Goal: Information Seeking & Learning: Compare options

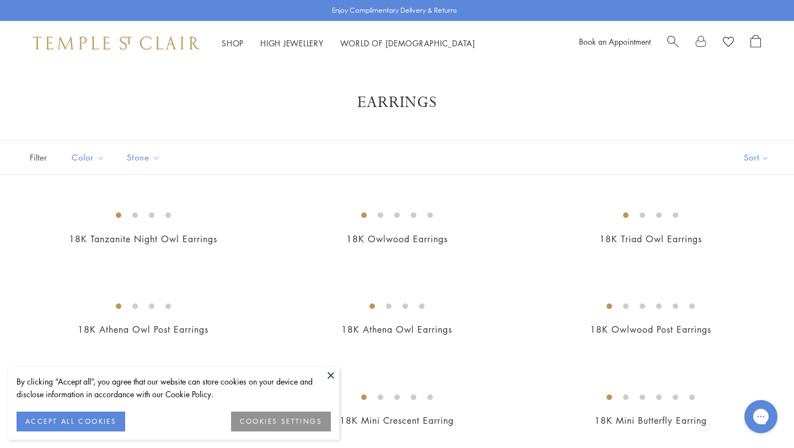
click at [673, 41] on span "Search" at bounding box center [673, 41] width 12 height 12
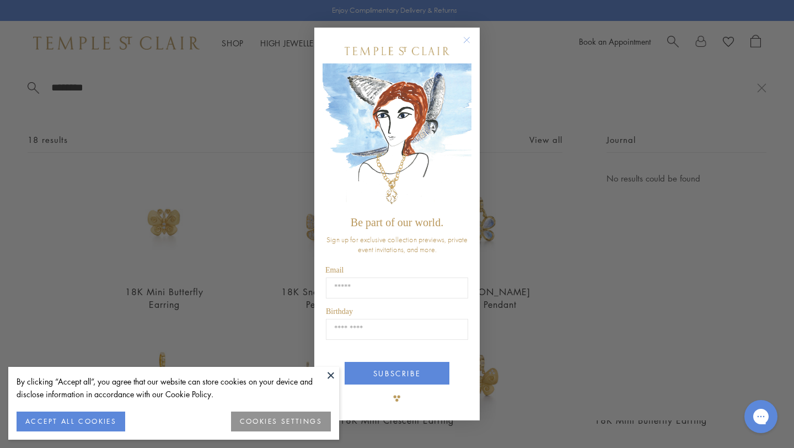
click at [329, 376] on button at bounding box center [331, 375] width 17 height 17
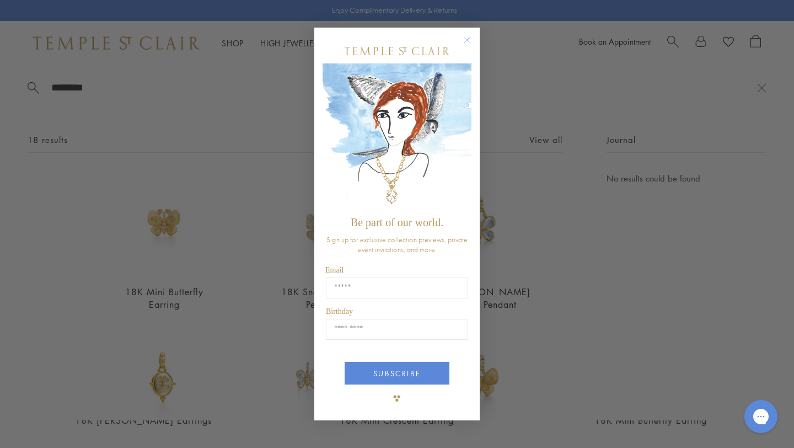
click at [466, 37] on circle "Close dialog" at bounding box center [466, 40] width 13 height 13
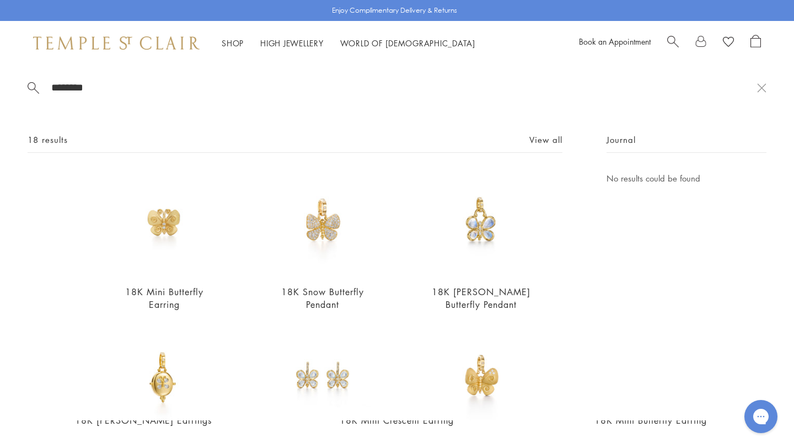
click at [122, 93] on input "********" at bounding box center [403, 87] width 707 height 13
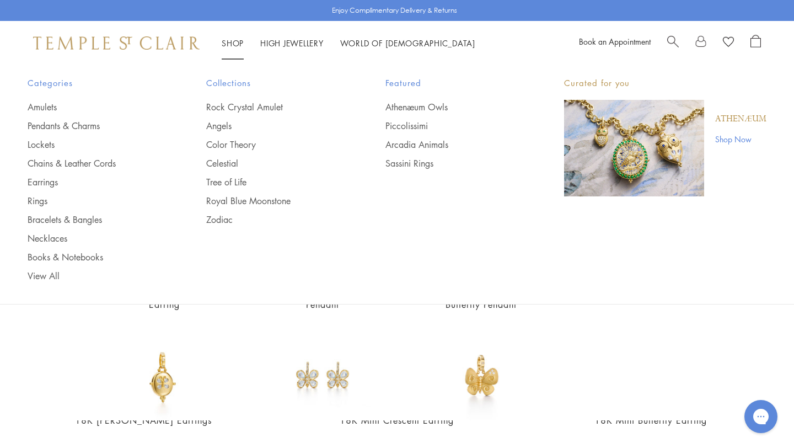
type input "*********"
click at [234, 44] on link "Shop Shop" at bounding box center [233, 42] width 22 height 11
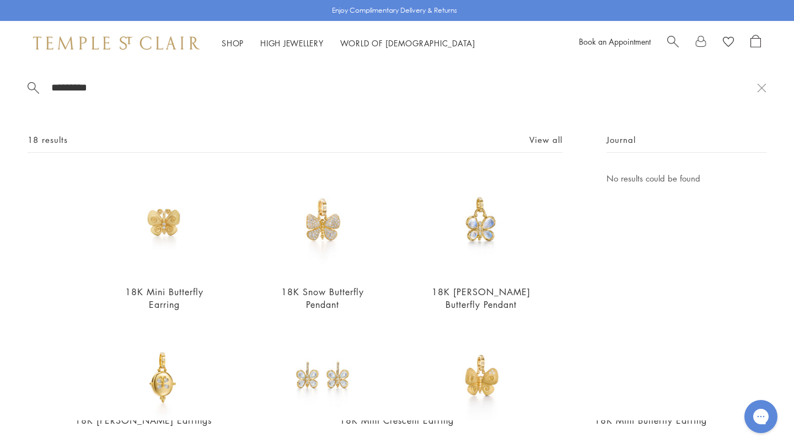
click at [55, 184] on link "Earrings" at bounding box center [95, 182] width 135 height 12
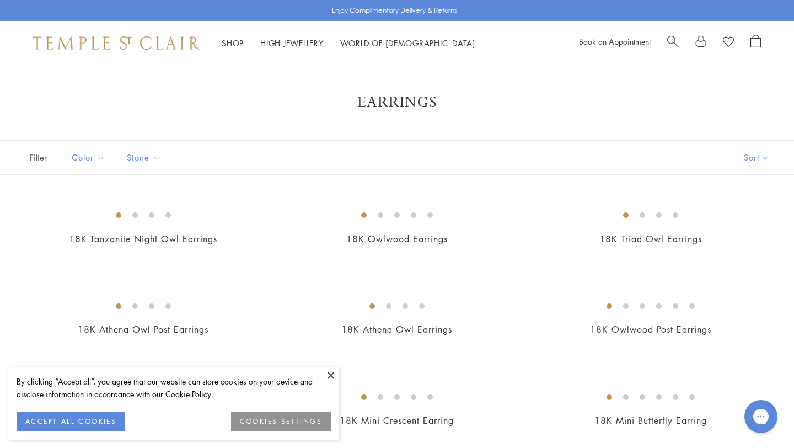
click at [764, 158] on button "Sort" at bounding box center [756, 158] width 75 height 34
click at [730, 235] on button "Price, low to high" at bounding box center [738, 235] width 112 height 27
click at [328, 376] on button at bounding box center [331, 375] width 17 height 17
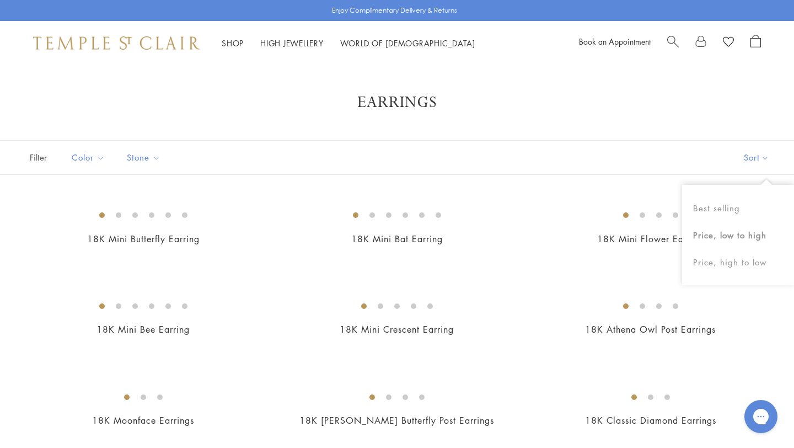
click at [742, 160] on button "Sort" at bounding box center [756, 158] width 75 height 34
click at [755, 159] on button "Sort" at bounding box center [756, 158] width 75 height 34
click at [730, 267] on button "Price, high to low" at bounding box center [738, 262] width 112 height 27
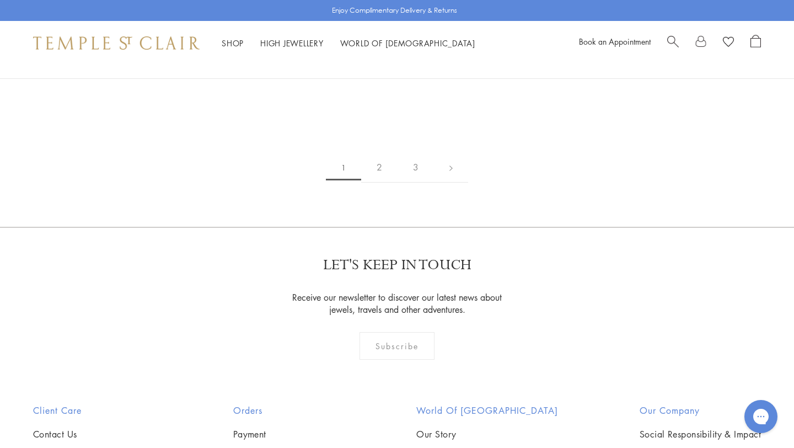
scroll to position [1643, 0]
click at [0, 0] on img at bounding box center [0, 0] width 0 height 0
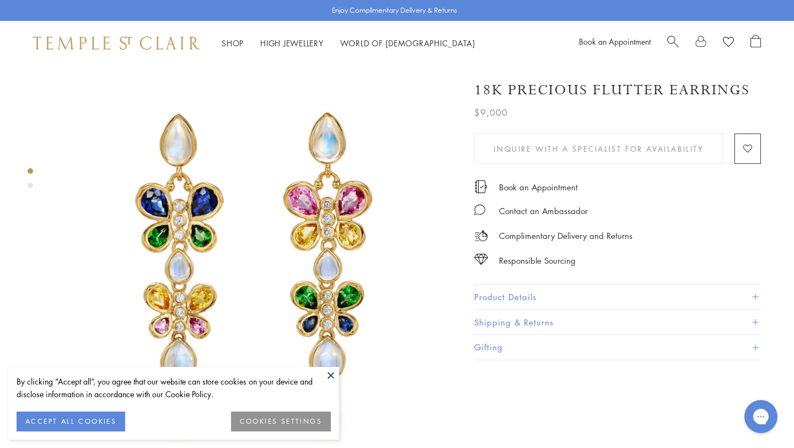
click at [330, 375] on button at bounding box center [331, 375] width 17 height 17
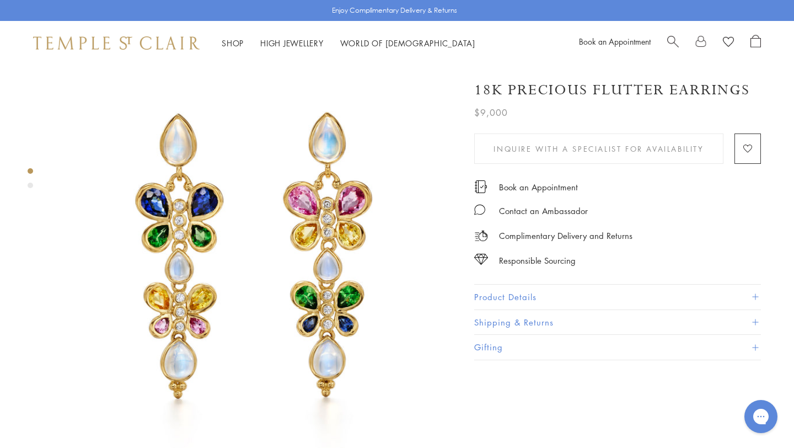
click at [30, 185] on div "Product gallery navigation" at bounding box center [31, 186] width 6 height 6
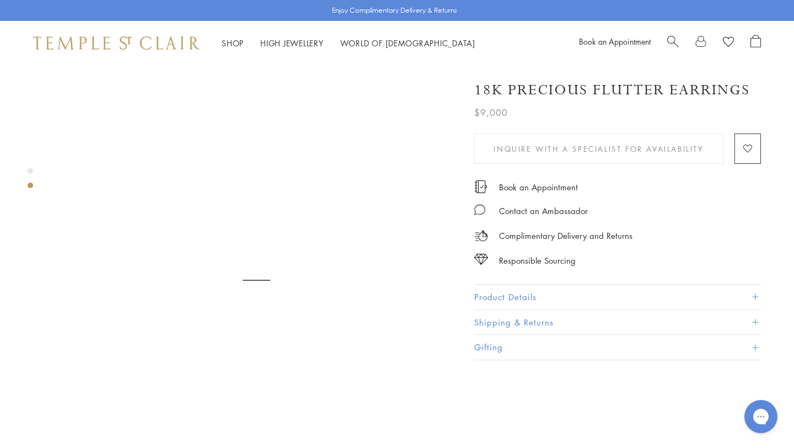
scroll to position [423, 0]
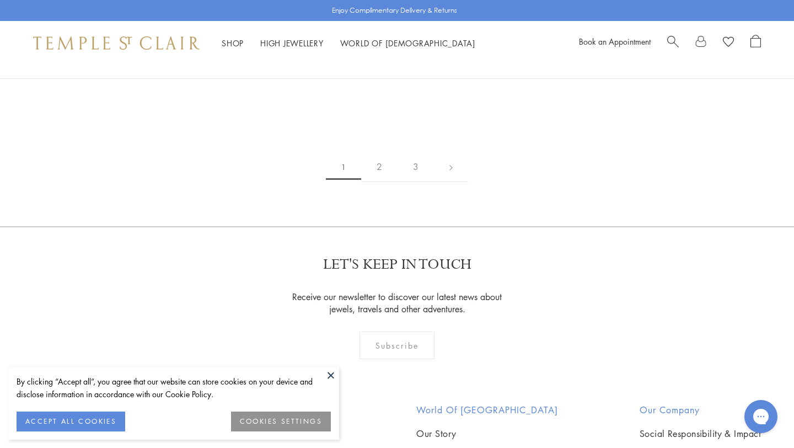
click at [330, 378] on button at bounding box center [331, 375] width 17 height 17
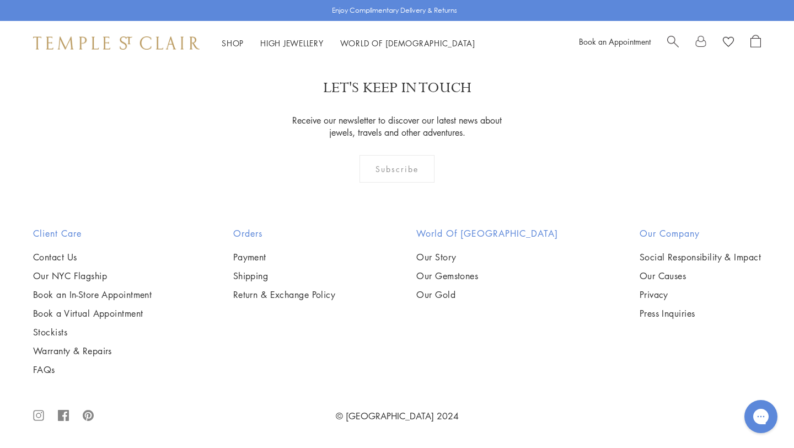
scroll to position [4386, 0]
click at [0, 0] on img at bounding box center [0, 0] width 0 height 0
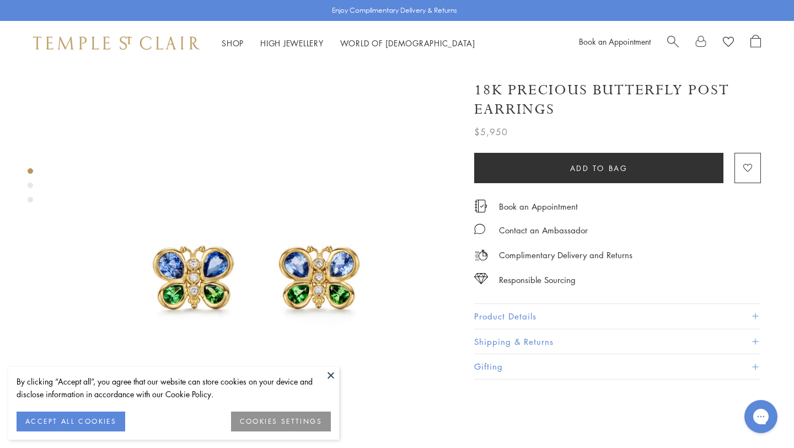
click at [30, 184] on div "Product gallery navigation" at bounding box center [31, 186] width 6 height 6
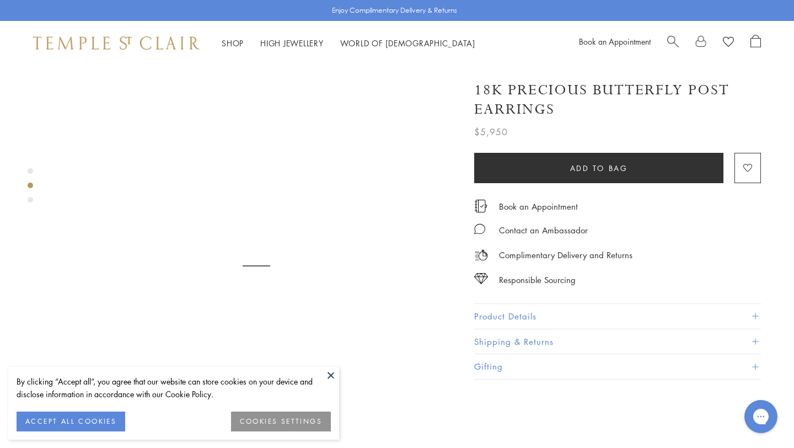
scroll to position [423, 0]
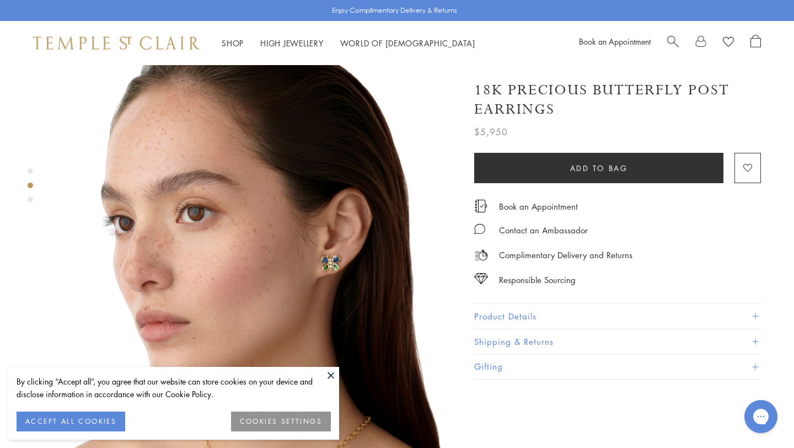
click at [30, 199] on div "Product gallery navigation" at bounding box center [31, 200] width 6 height 6
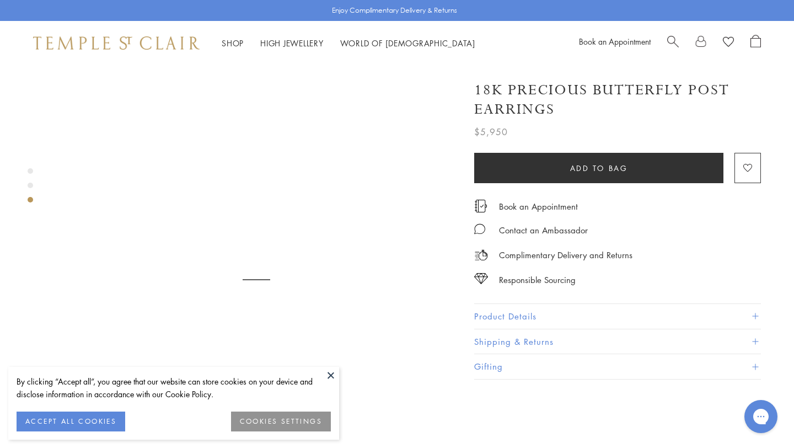
scroll to position [826, 0]
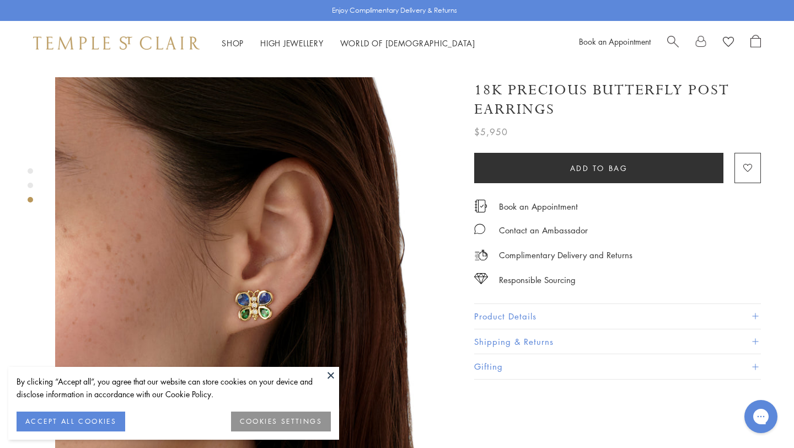
click at [333, 375] on button at bounding box center [331, 375] width 17 height 17
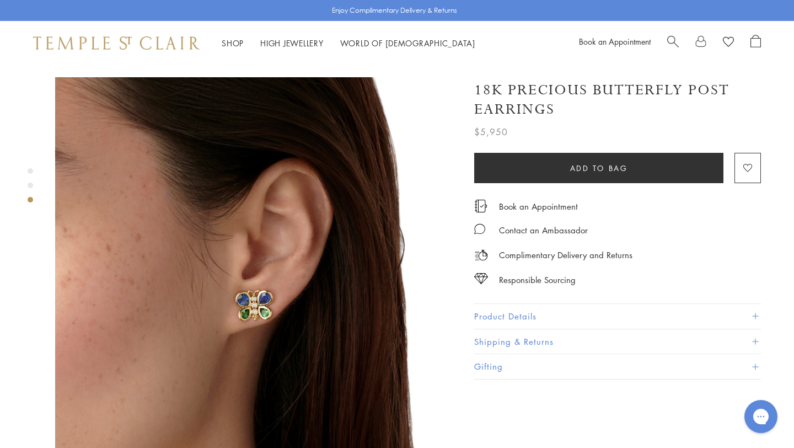
click at [31, 185] on div "Product gallery navigation" at bounding box center [31, 186] width 6 height 6
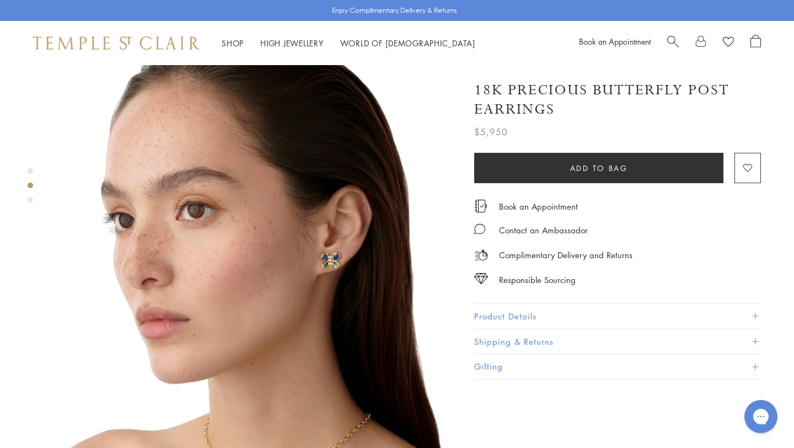
scroll to position [423, 0]
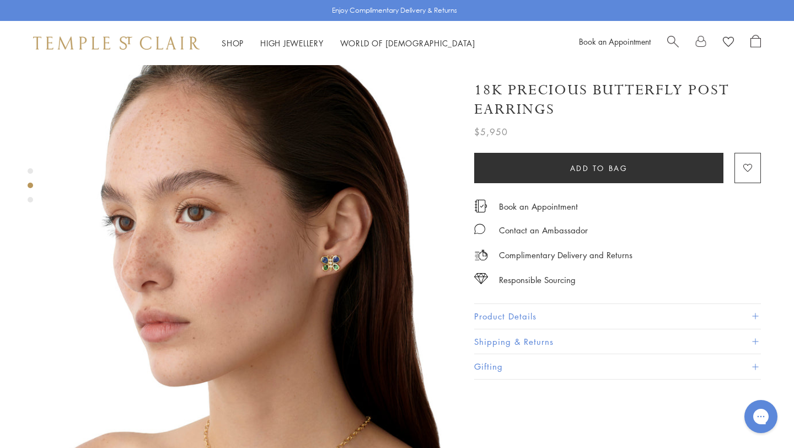
click at [173, 293] on img at bounding box center [256, 262] width 403 height 403
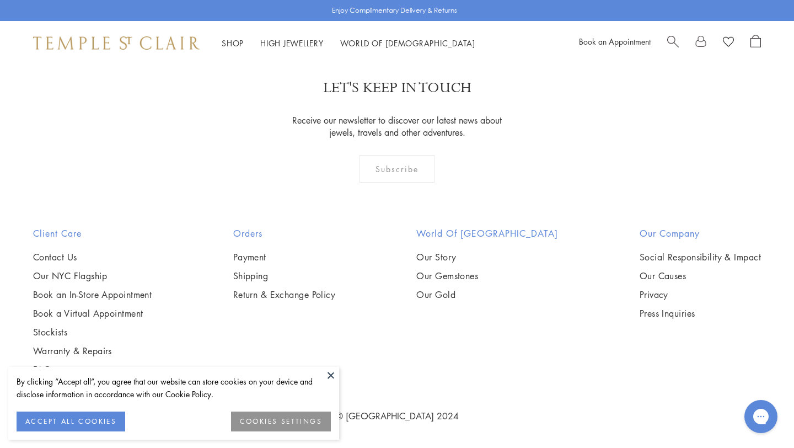
click at [326, 372] on button at bounding box center [331, 375] width 17 height 17
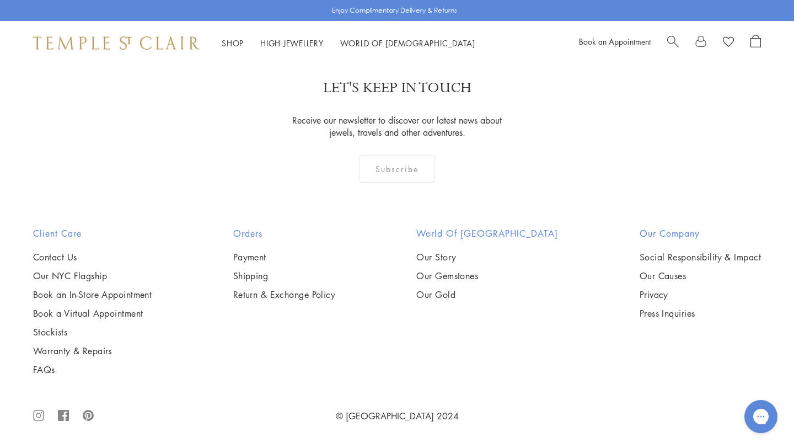
scroll to position [3448, 0]
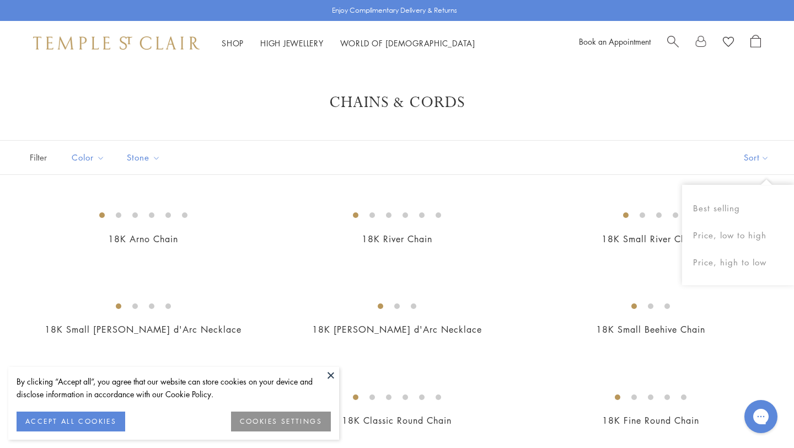
click at [754, 159] on button "Sort" at bounding box center [756, 158] width 75 height 34
click at [733, 237] on button "Price, low to high" at bounding box center [738, 235] width 112 height 27
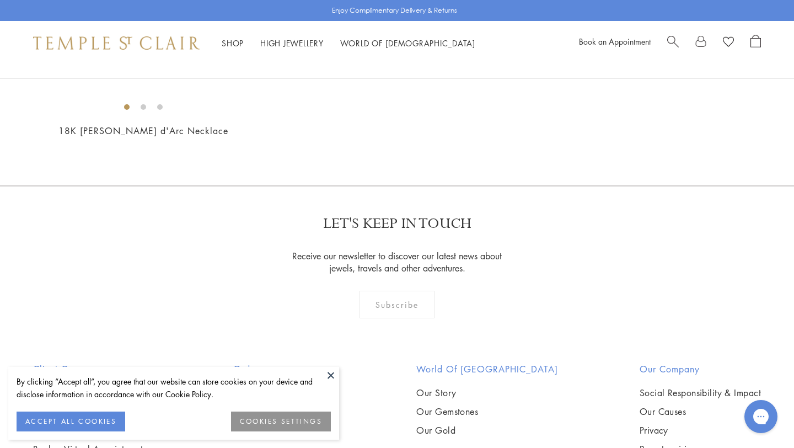
scroll to position [745, 0]
click at [333, 373] on button at bounding box center [331, 375] width 17 height 17
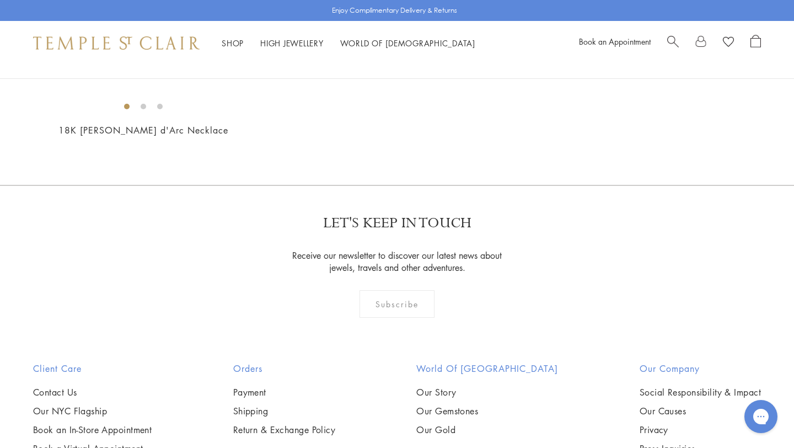
scroll to position [799, 0]
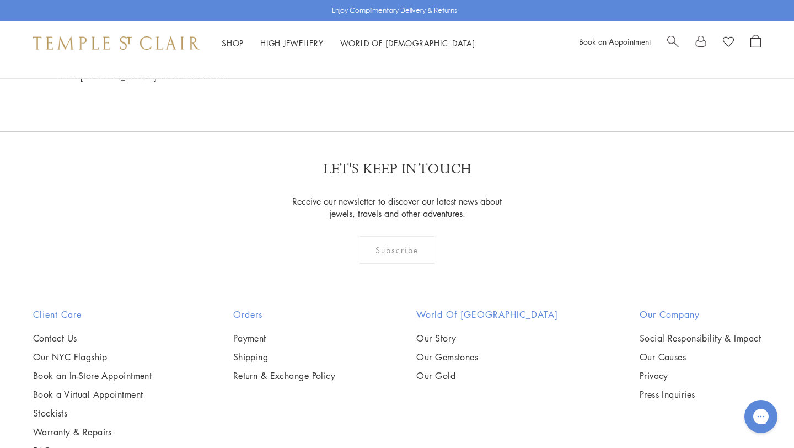
click at [0, 0] on img at bounding box center [0, 0] width 0 height 0
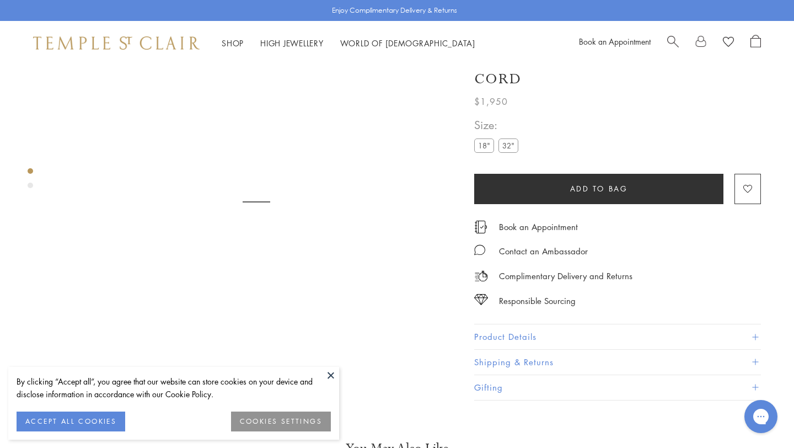
scroll to position [65, 0]
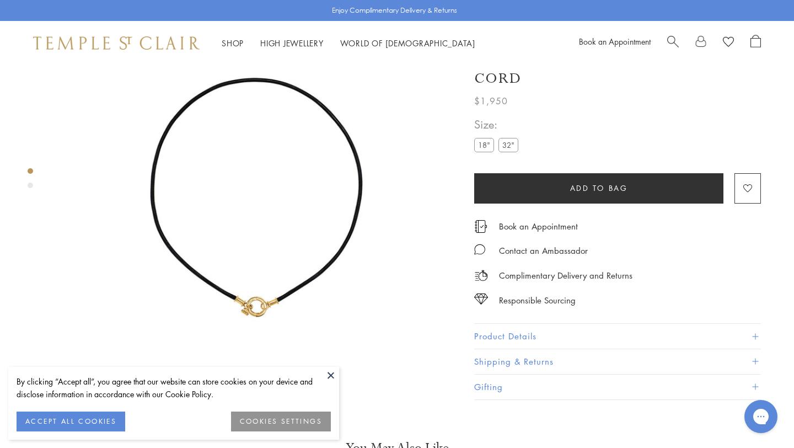
click at [30, 186] on div "Product gallery navigation" at bounding box center [31, 186] width 6 height 6
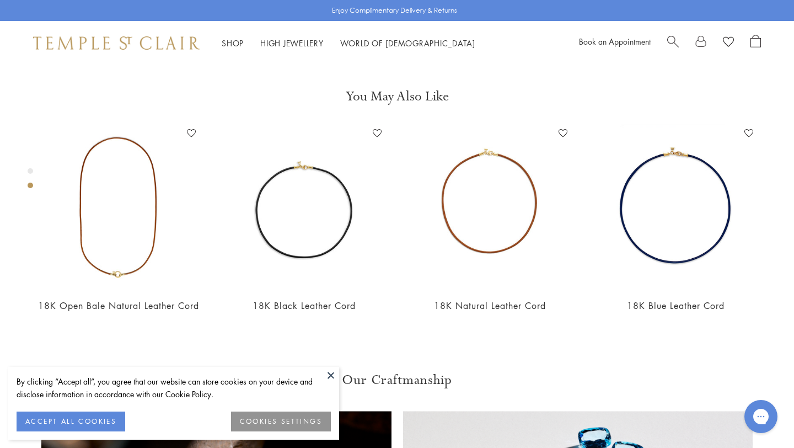
scroll to position [423, 0]
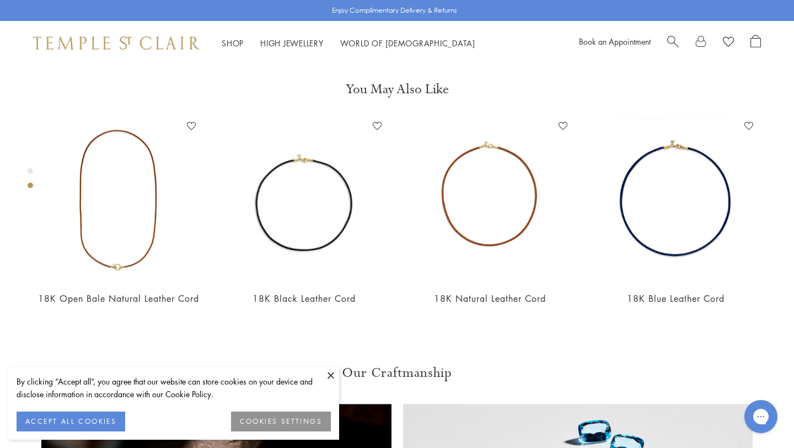
click at [328, 376] on button at bounding box center [331, 375] width 17 height 17
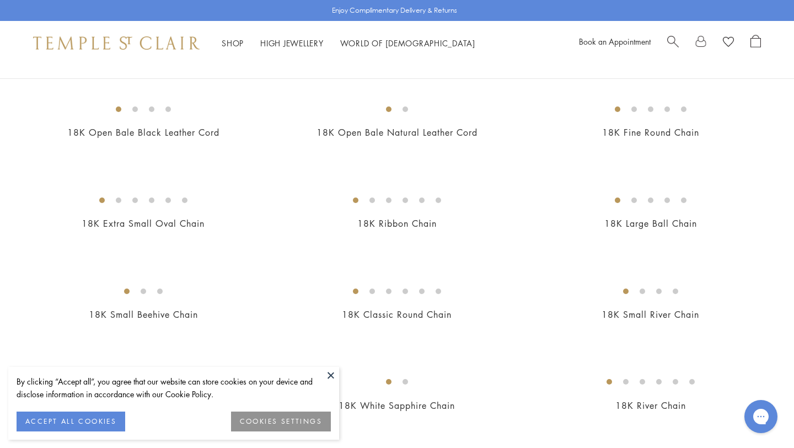
scroll to position [304, 0]
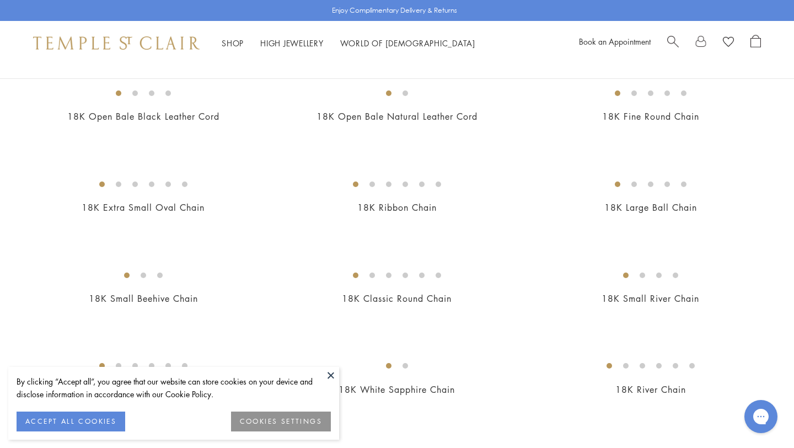
click at [0, 0] on img at bounding box center [0, 0] width 0 height 0
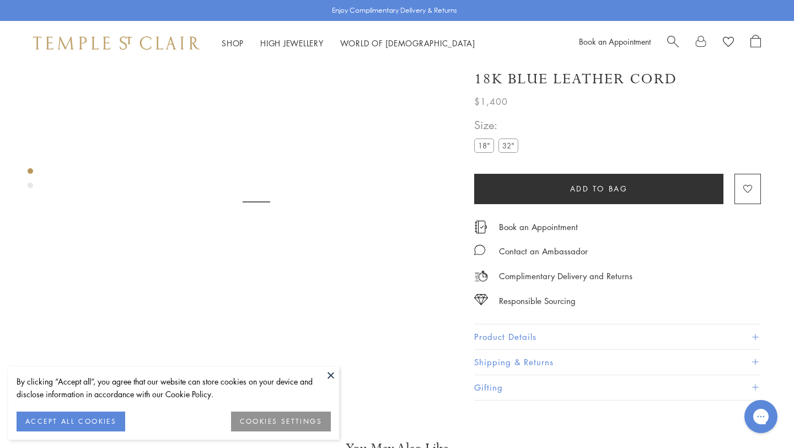
scroll to position [65, 0]
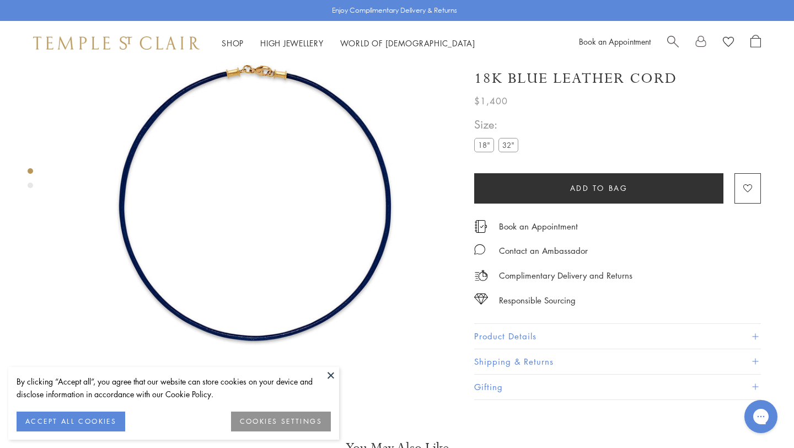
click at [324, 366] on img at bounding box center [256, 201] width 403 height 403
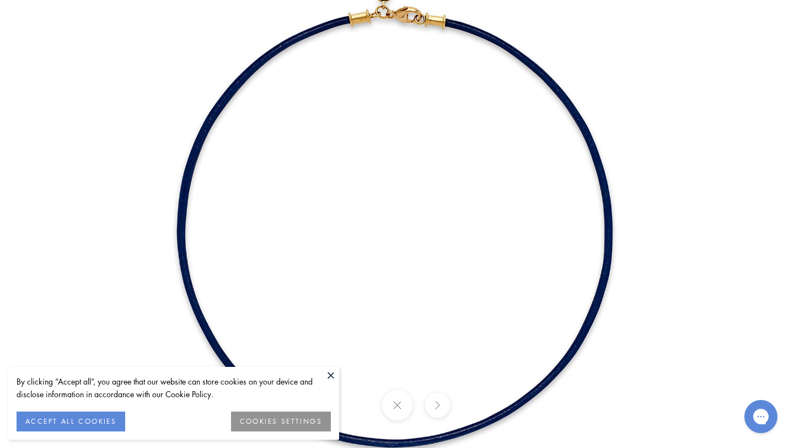
click at [334, 378] on button at bounding box center [331, 375] width 17 height 17
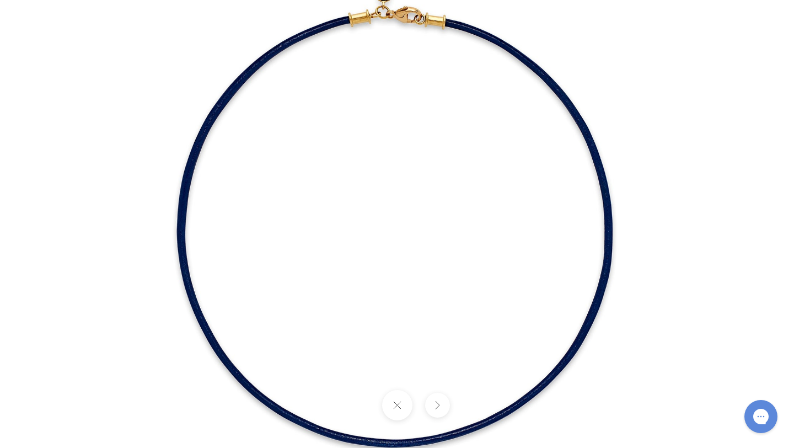
click at [395, 405] on button at bounding box center [397, 405] width 30 height 30
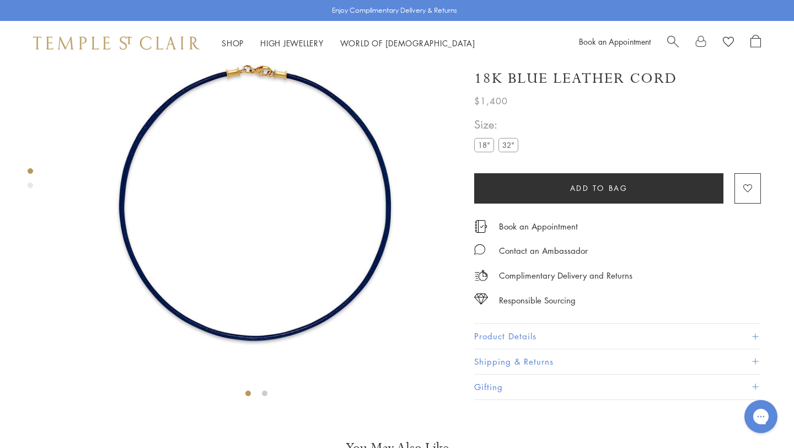
click at [30, 186] on div "Product gallery navigation" at bounding box center [31, 186] width 6 height 6
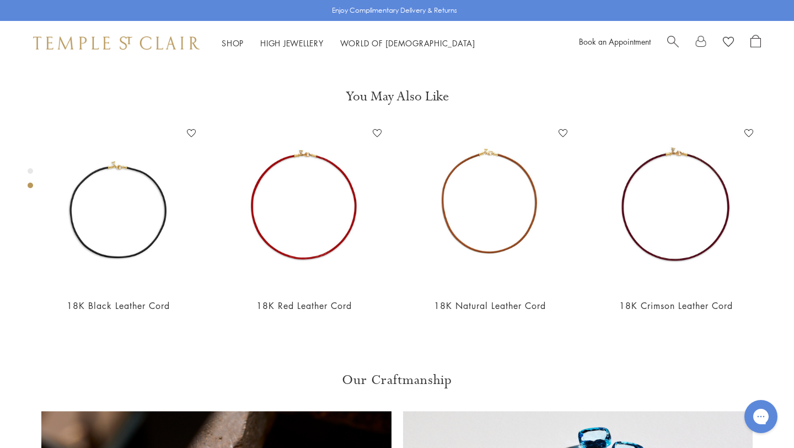
scroll to position [423, 0]
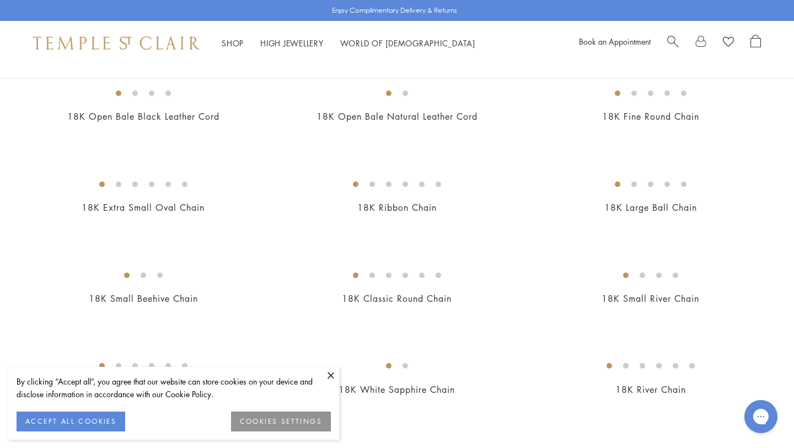
click at [331, 378] on button at bounding box center [331, 375] width 17 height 17
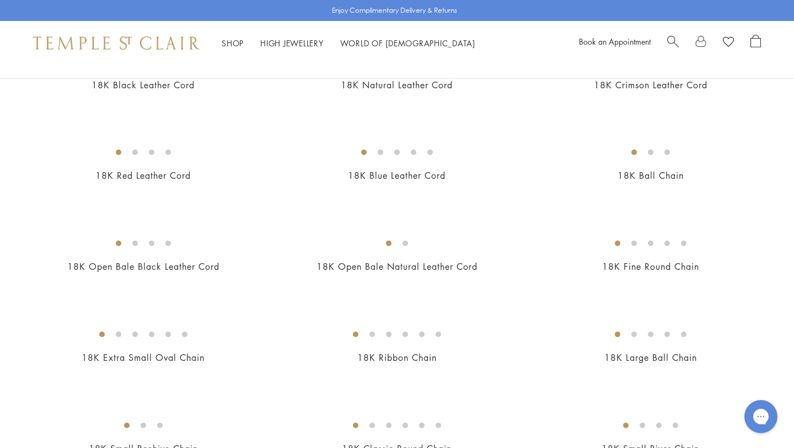
scroll to position [154, 0]
click at [0, 0] on img at bounding box center [0, 0] width 0 height 0
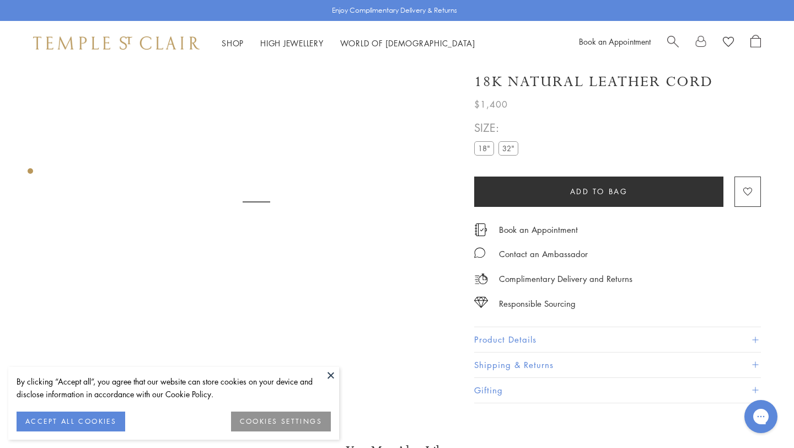
scroll to position [65, 0]
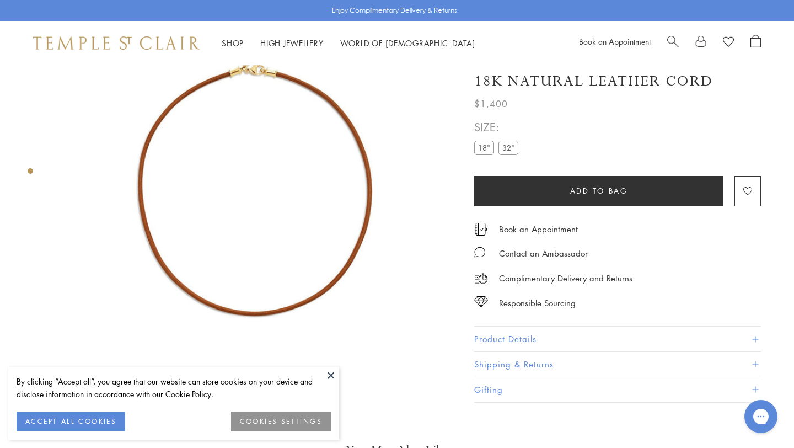
click at [331, 375] on button at bounding box center [331, 375] width 17 height 17
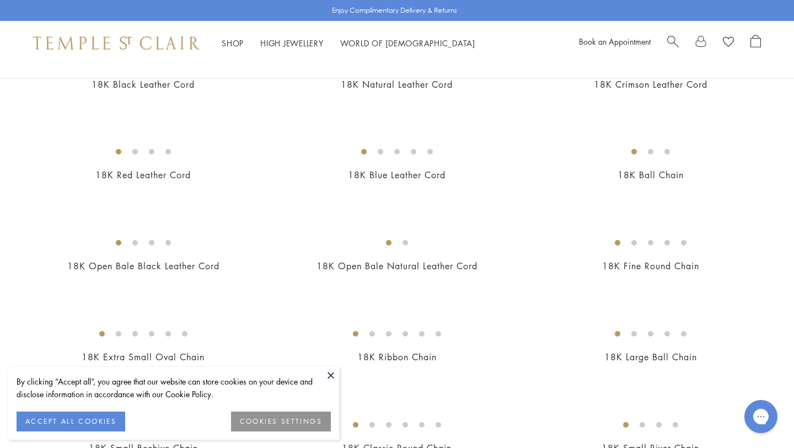
click at [333, 376] on button at bounding box center [331, 375] width 17 height 17
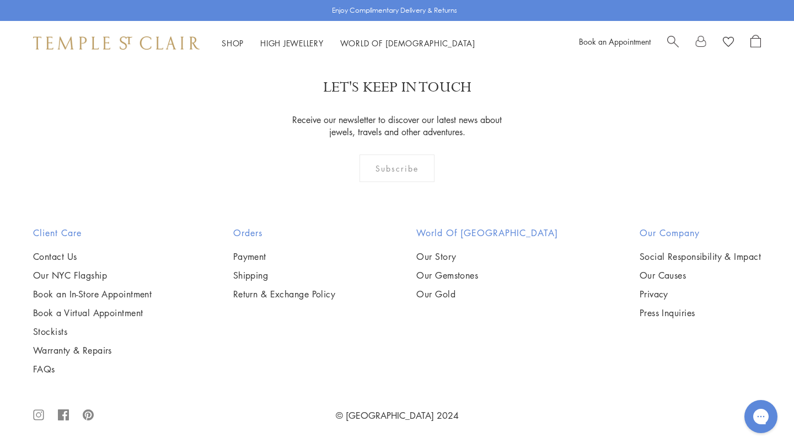
scroll to position [1933, 0]
click at [0, 0] on img at bounding box center [0, 0] width 0 height 0
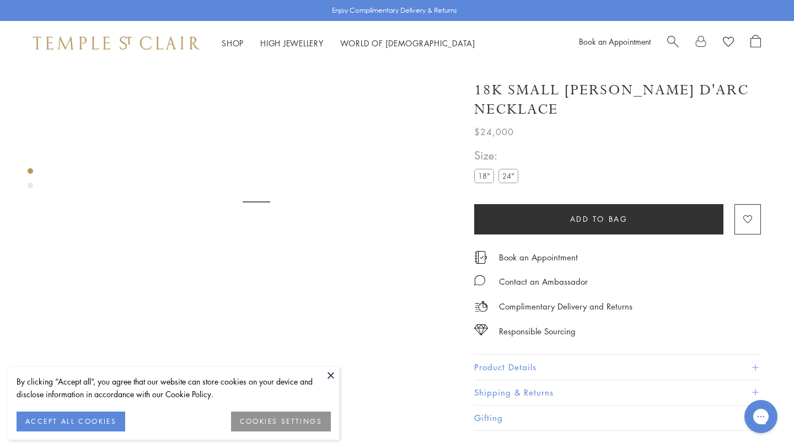
scroll to position [65, 0]
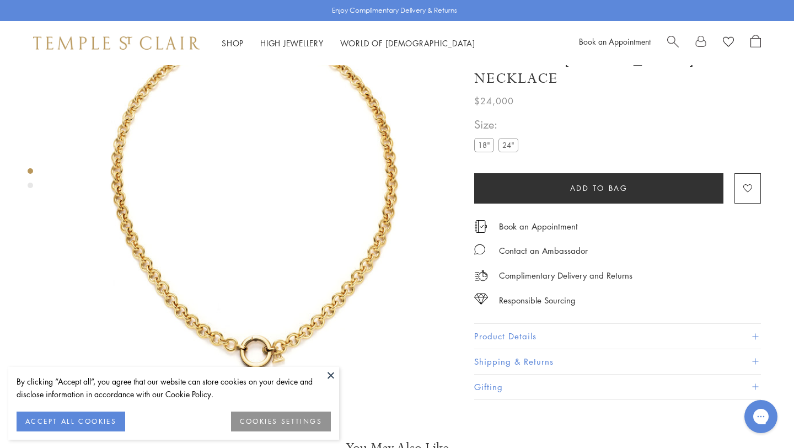
click at [29, 186] on div "Product gallery navigation" at bounding box center [31, 186] width 6 height 6
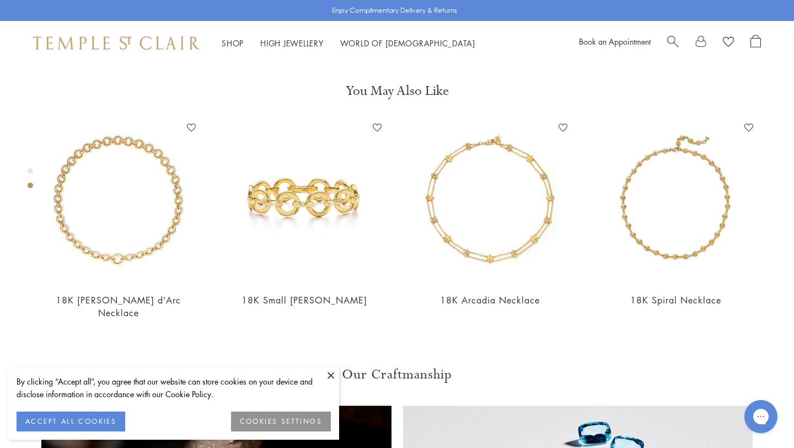
scroll to position [423, 0]
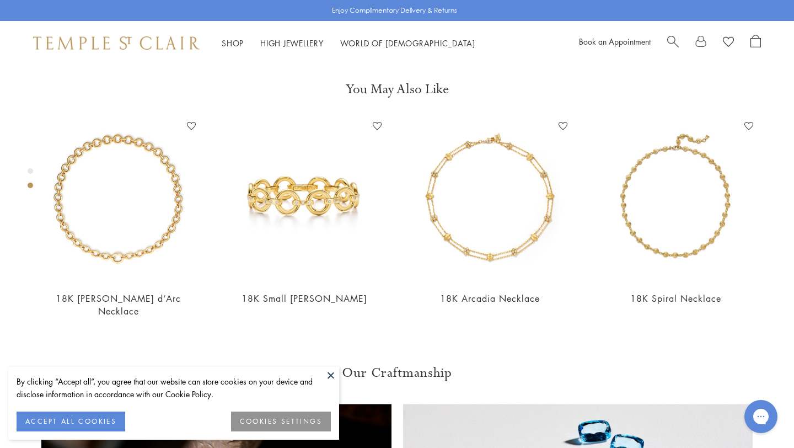
click at [331, 376] on button at bounding box center [331, 375] width 17 height 17
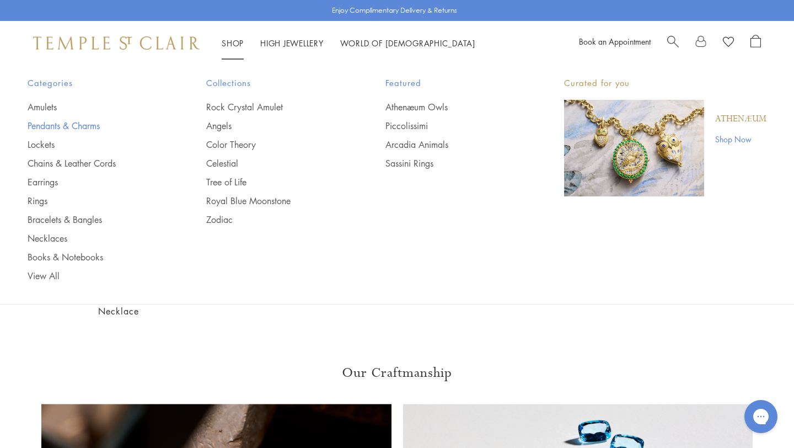
click at [79, 124] on link "Pendants & Charms" at bounding box center [95, 126] width 135 height 12
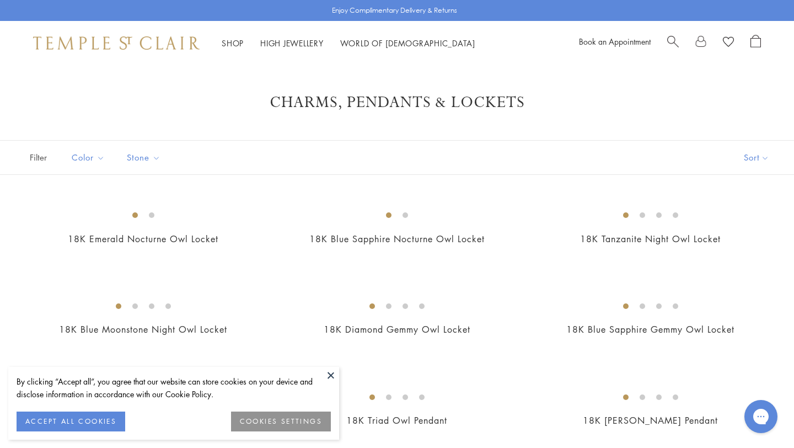
click at [331, 372] on button at bounding box center [331, 375] width 17 height 17
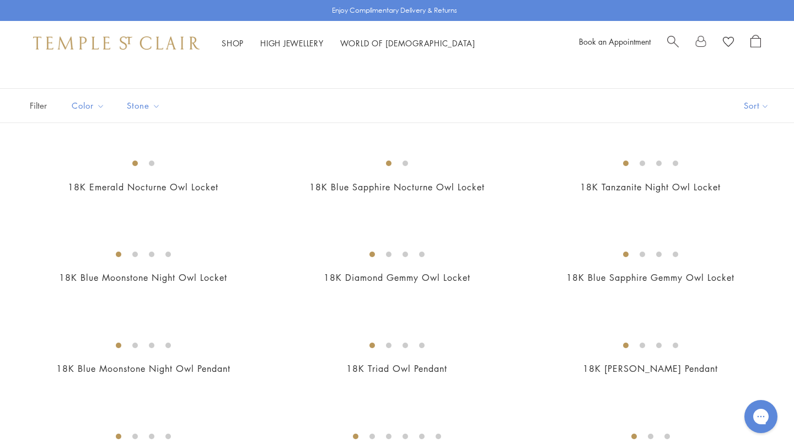
scroll to position [60, 0]
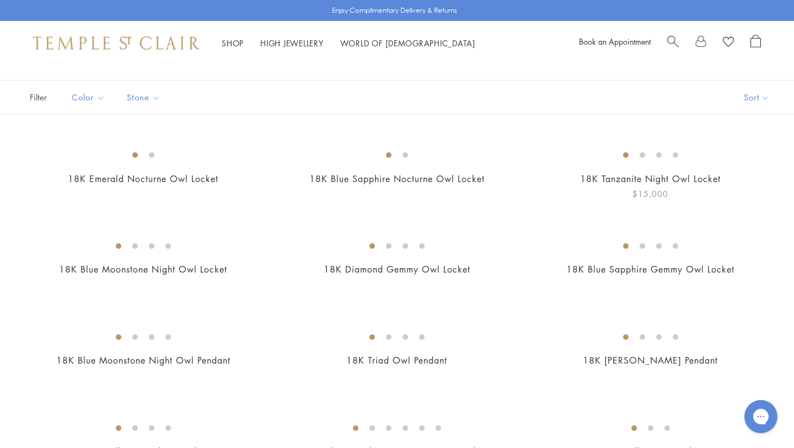
click at [0, 0] on img at bounding box center [0, 0] width 0 height 0
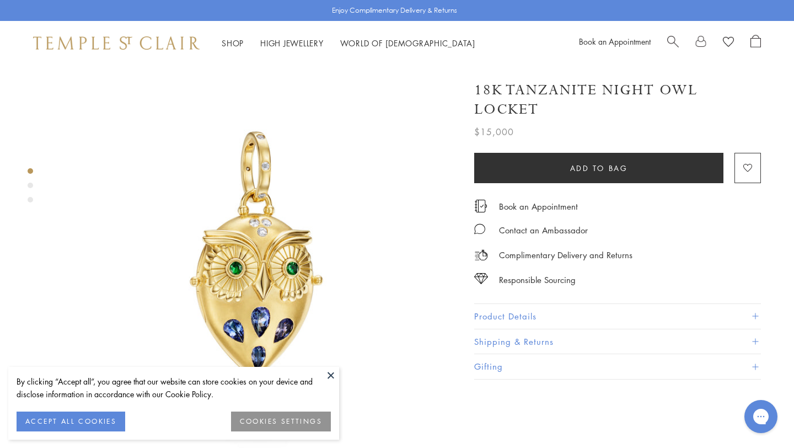
click at [30, 187] on div "Product gallery navigation" at bounding box center [31, 186] width 6 height 6
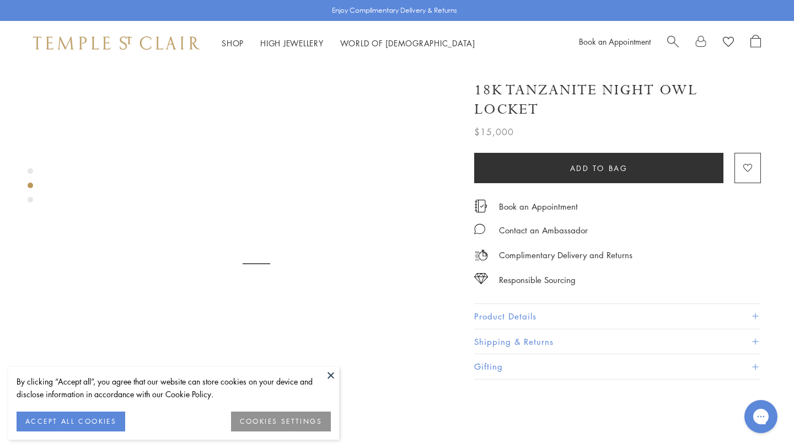
scroll to position [423, 0]
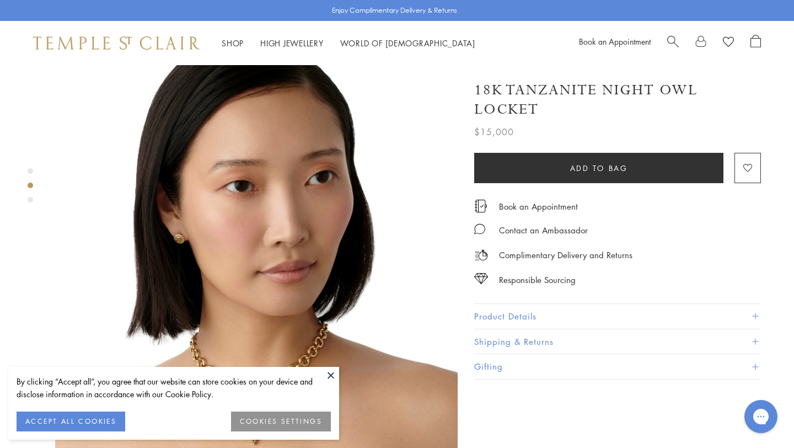
click at [330, 378] on button at bounding box center [331, 375] width 17 height 17
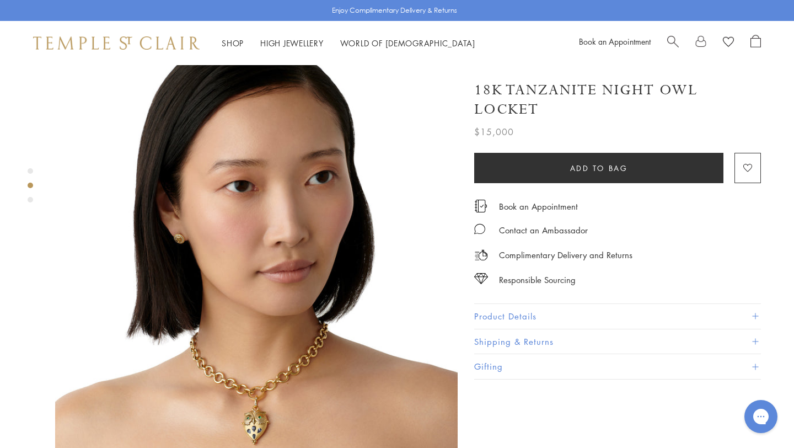
click at [30, 199] on div "Product gallery navigation" at bounding box center [31, 200] width 6 height 6
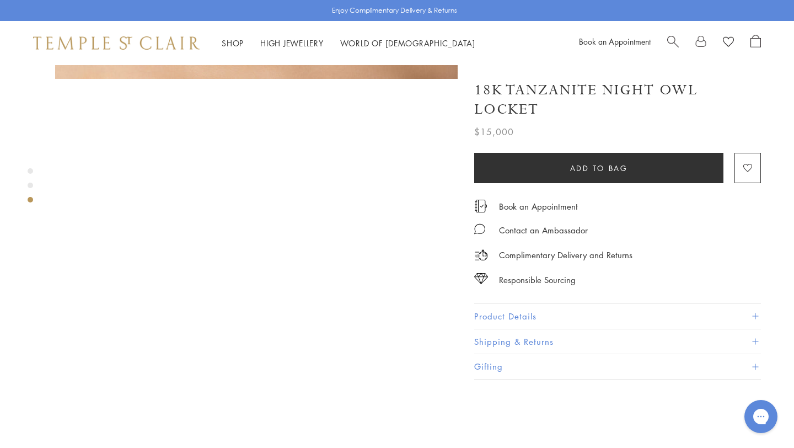
scroll to position [810, 0]
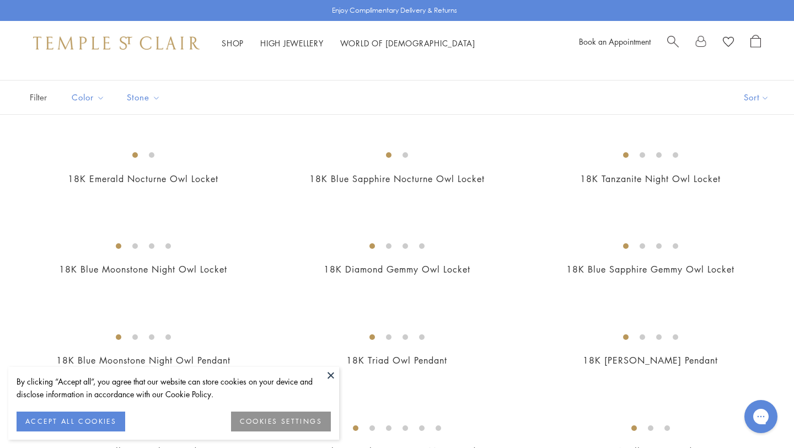
click at [330, 376] on button at bounding box center [331, 375] width 17 height 17
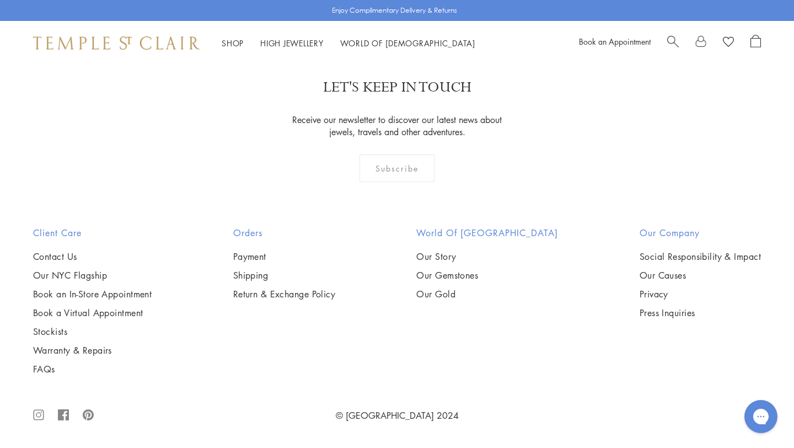
scroll to position [3508, 0]
click at [0, 0] on img at bounding box center [0, 0] width 0 height 0
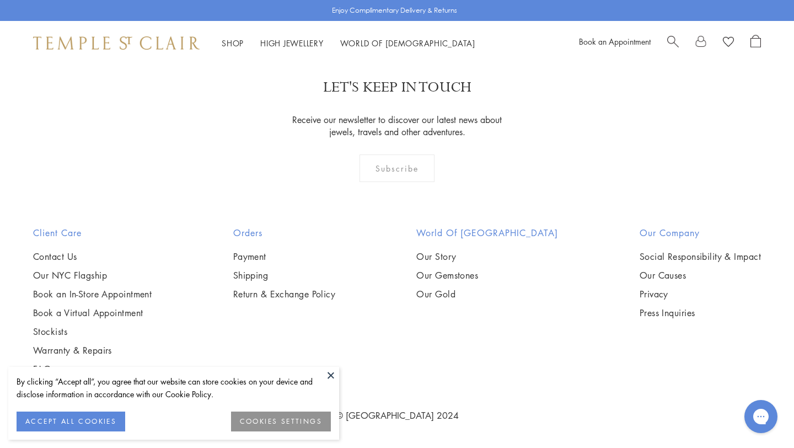
click at [328, 375] on button at bounding box center [331, 375] width 17 height 17
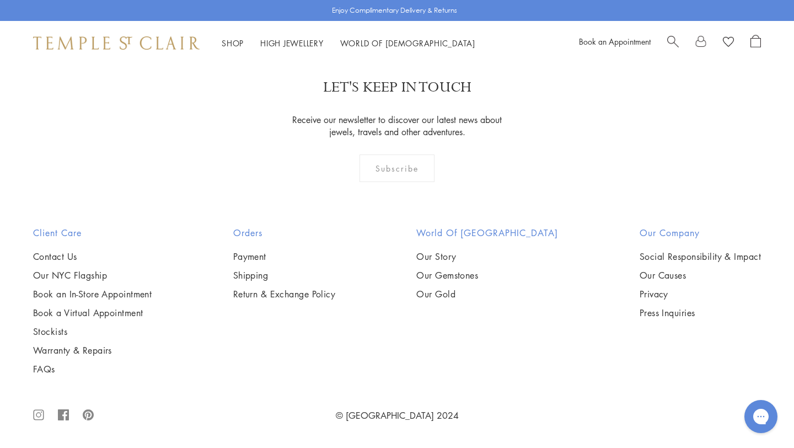
scroll to position [3471, 0]
click at [0, 0] on img at bounding box center [0, 0] width 0 height 0
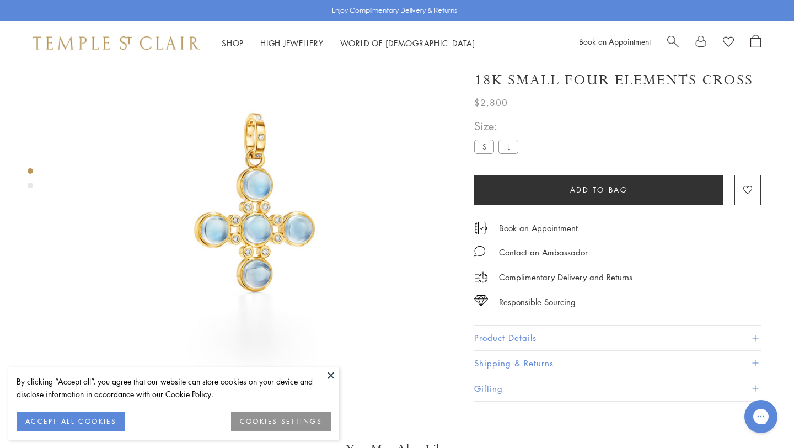
scroll to position [65, 0]
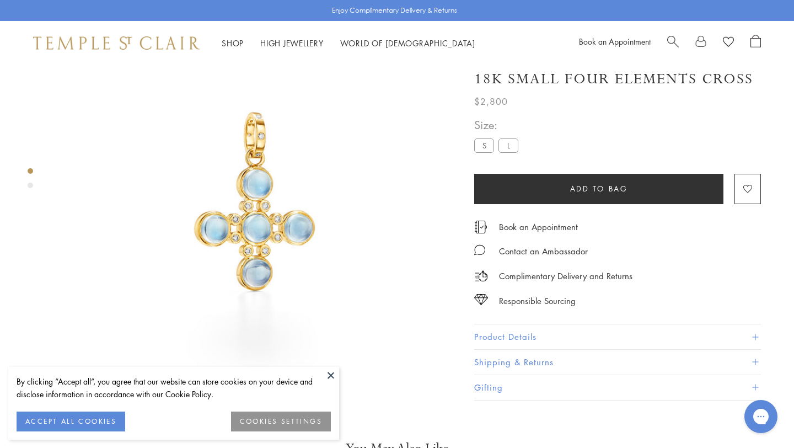
click at [31, 186] on div "Product gallery navigation" at bounding box center [31, 186] width 6 height 6
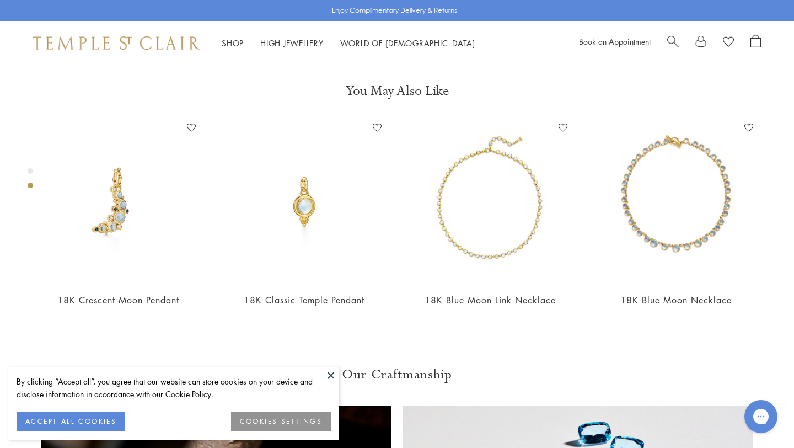
scroll to position [423, 0]
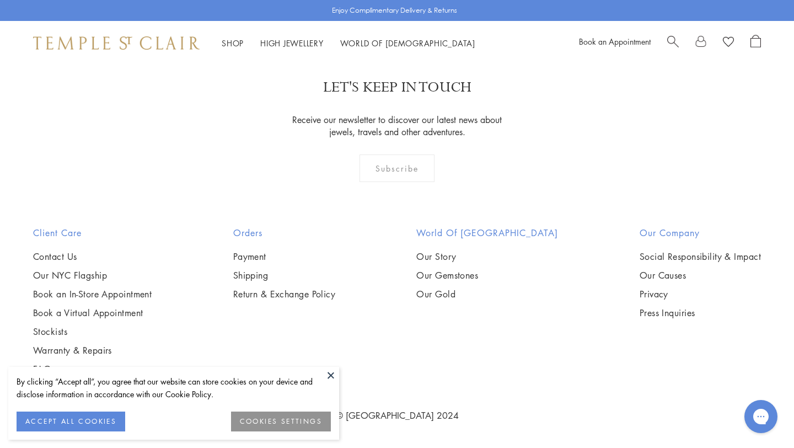
scroll to position [3471, 0]
click at [0, 0] on img at bounding box center [0, 0] width 0 height 0
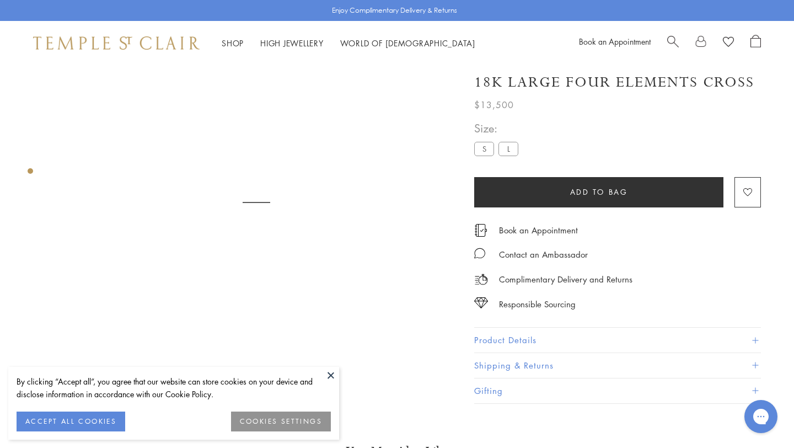
scroll to position [65, 0]
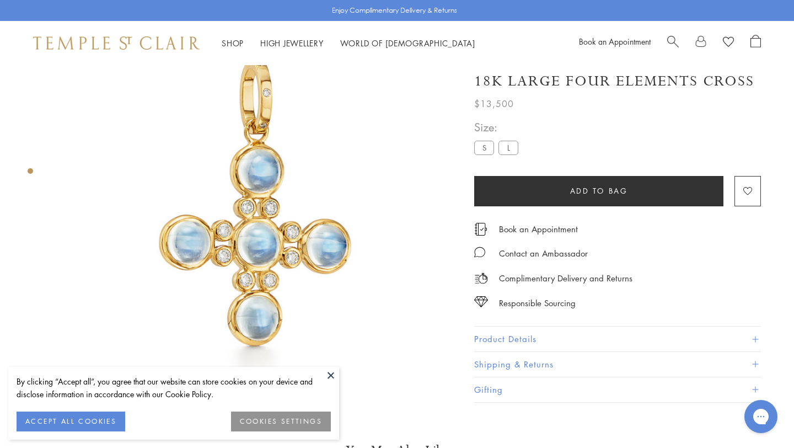
click at [332, 373] on button at bounding box center [331, 375] width 17 height 17
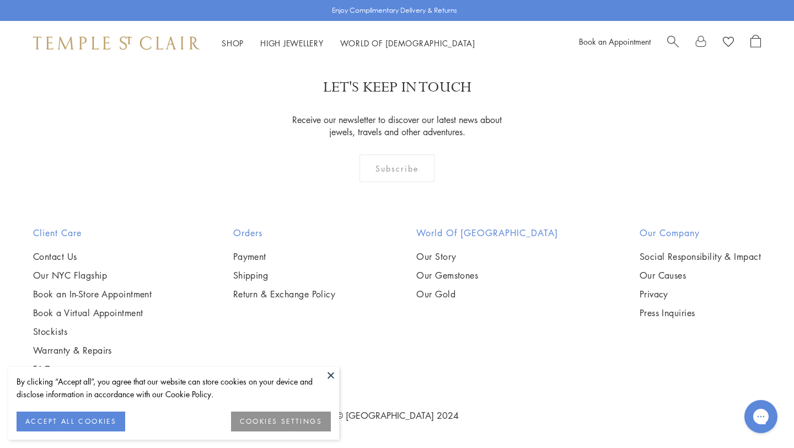
scroll to position [3471, 0]
click at [330, 374] on button at bounding box center [331, 375] width 17 height 17
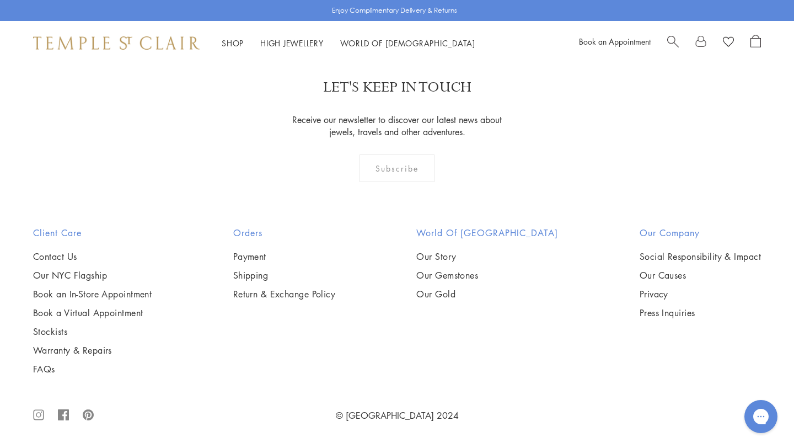
scroll to position [6587, 0]
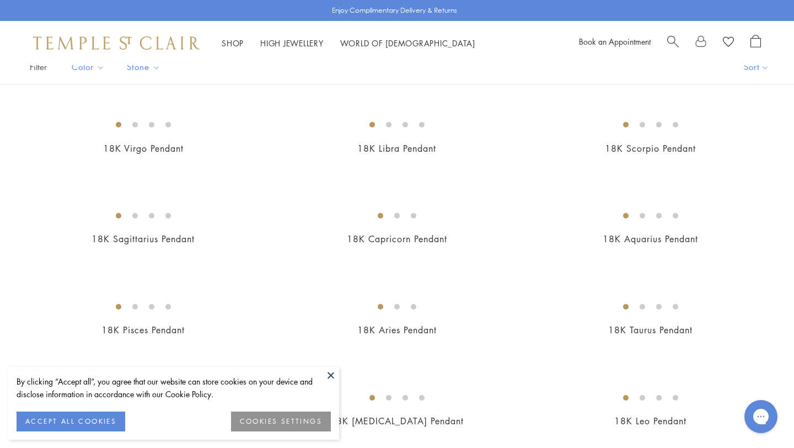
scroll to position [92, 0]
click at [328, 377] on button at bounding box center [331, 375] width 17 height 17
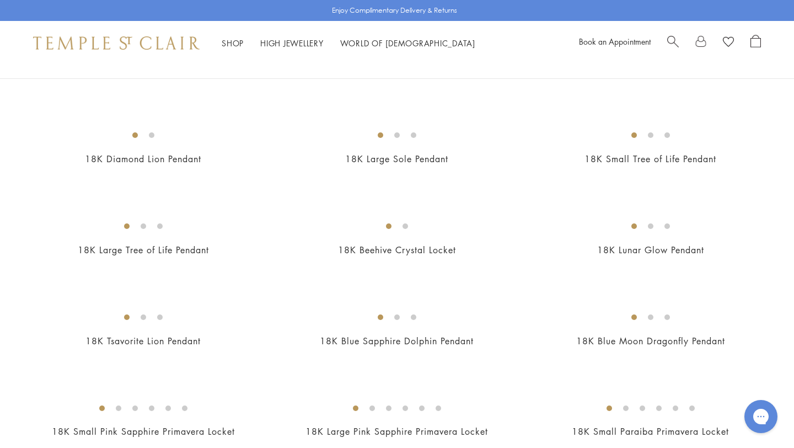
scroll to position [1393, 0]
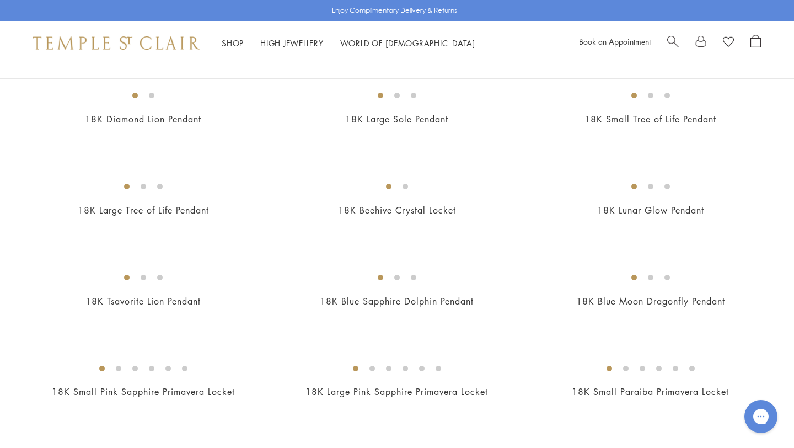
click at [0, 0] on img at bounding box center [0, 0] width 0 height 0
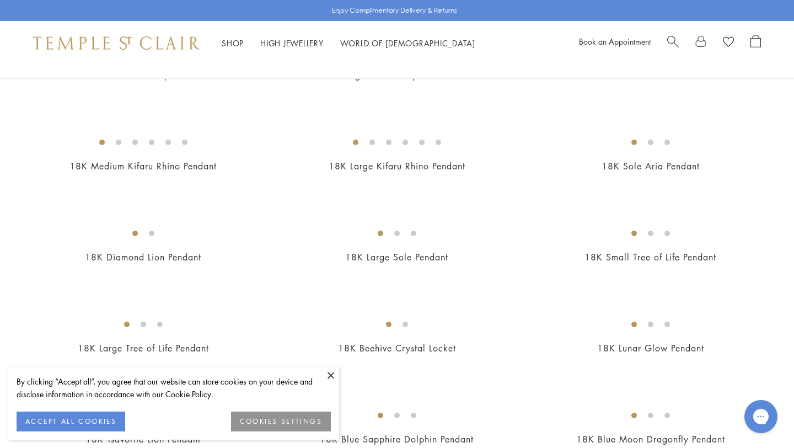
scroll to position [1257, 0]
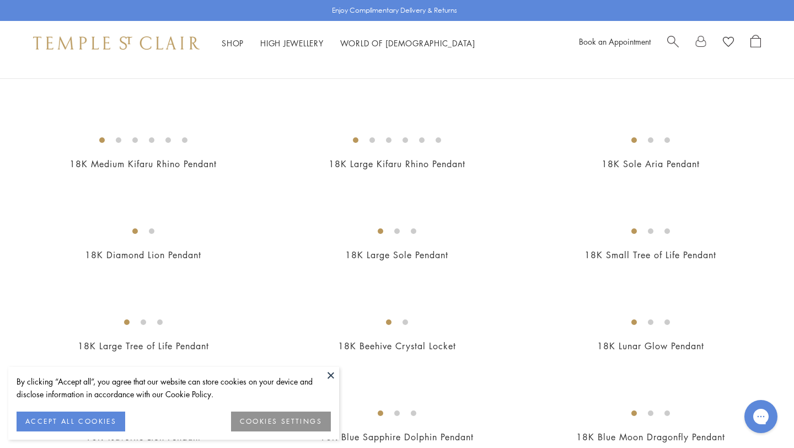
click at [331, 376] on button at bounding box center [331, 375] width 17 height 17
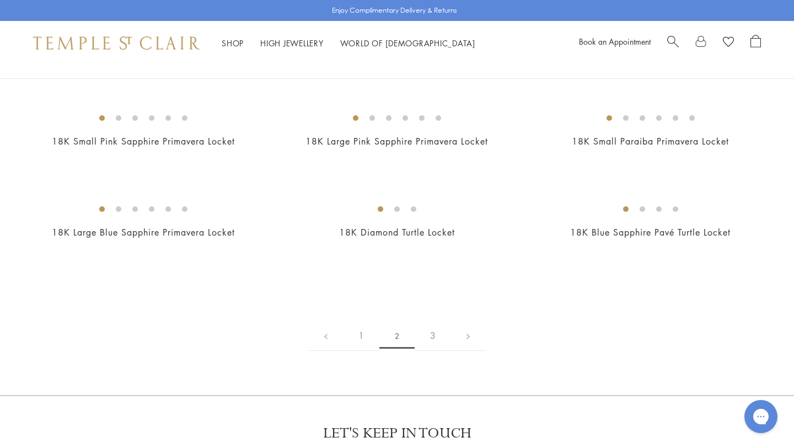
scroll to position [1645, 0]
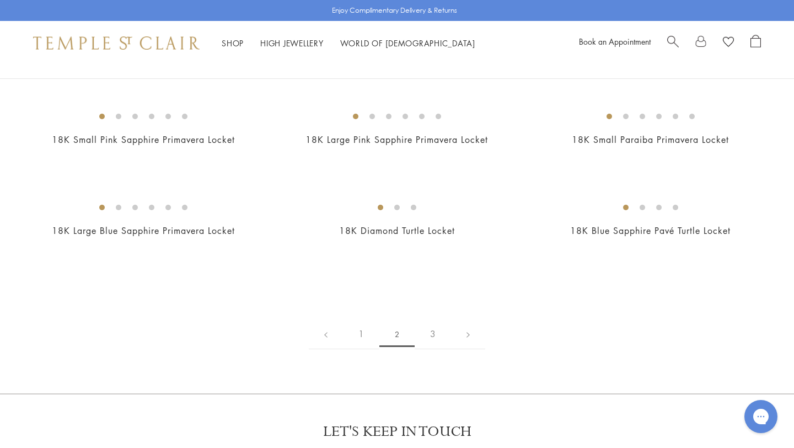
click at [0, 0] on img at bounding box center [0, 0] width 0 height 0
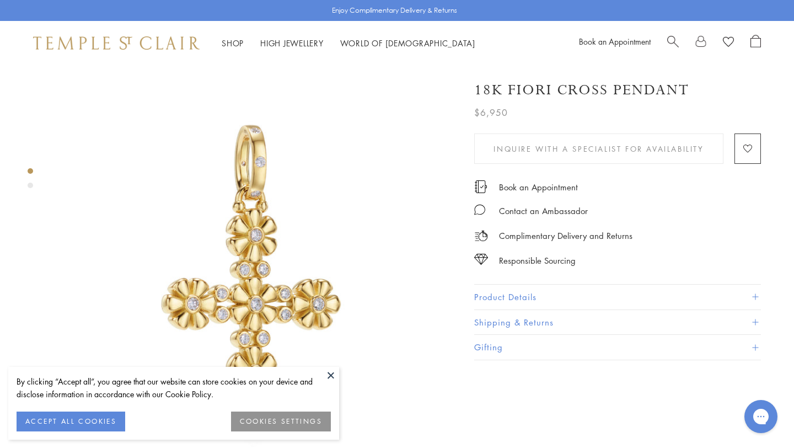
click at [330, 374] on button at bounding box center [331, 375] width 17 height 17
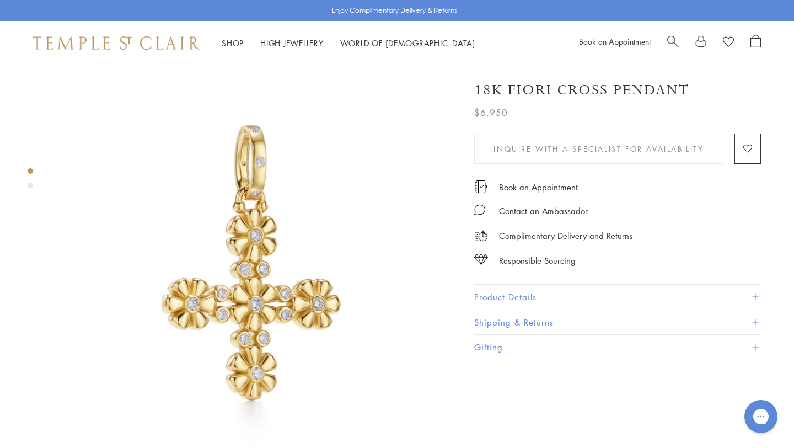
click at [30, 185] on div "Product gallery navigation" at bounding box center [31, 186] width 6 height 6
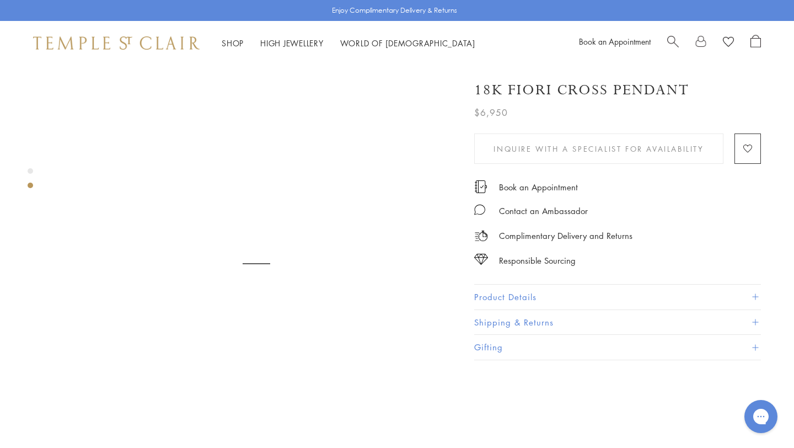
scroll to position [423, 0]
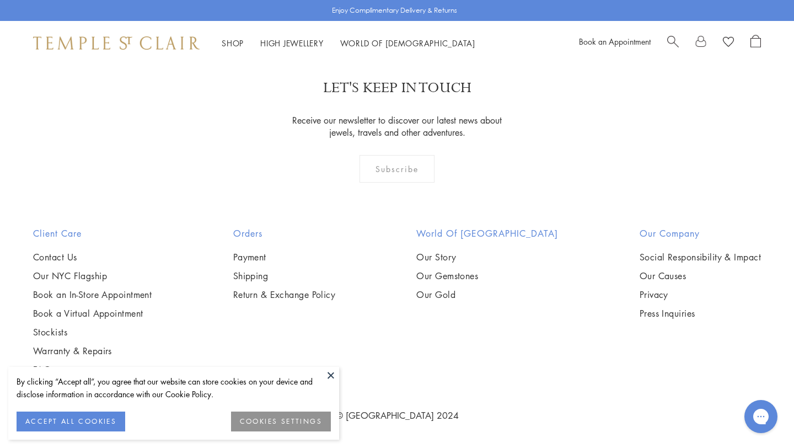
scroll to position [2682, 0]
click at [335, 375] on button at bounding box center [331, 375] width 17 height 17
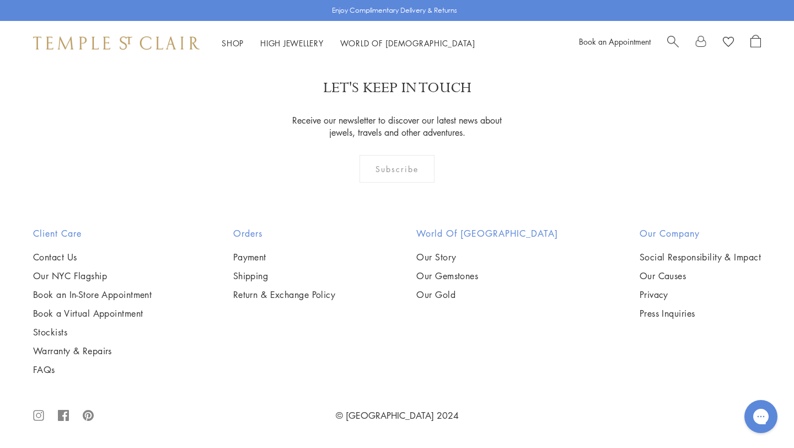
scroll to position [3528, 0]
click at [0, 0] on img at bounding box center [0, 0] width 0 height 0
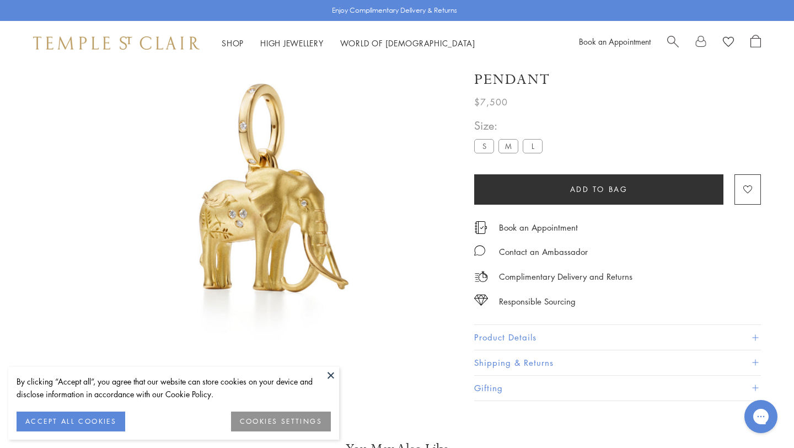
scroll to position [65, 0]
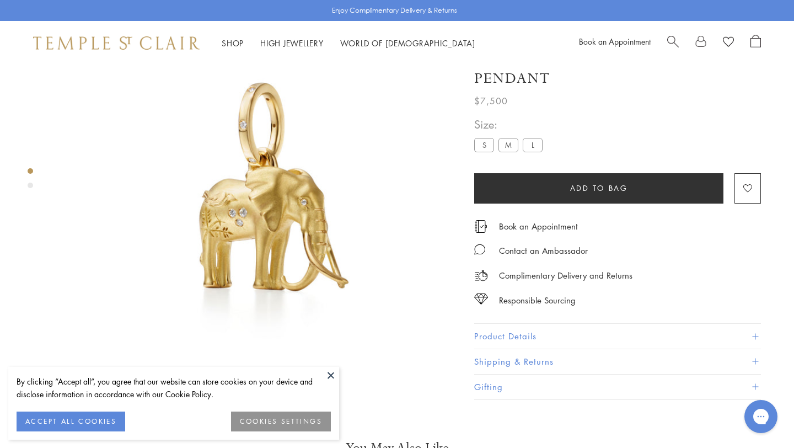
click at [32, 186] on div "Product gallery navigation" at bounding box center [31, 186] width 6 height 6
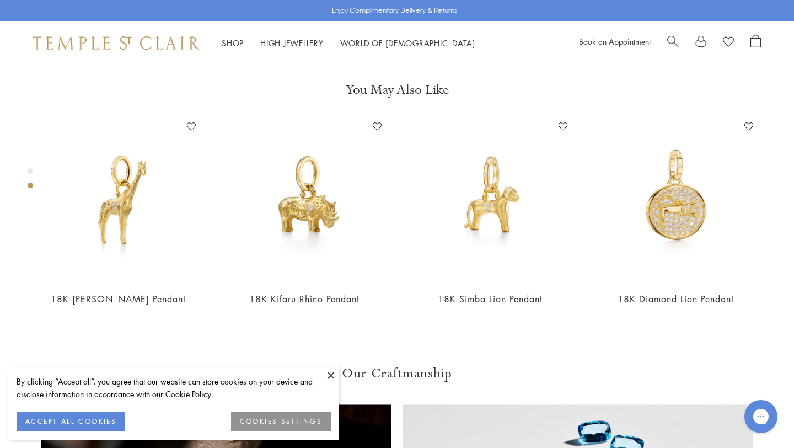
scroll to position [423, 0]
click at [330, 371] on button at bounding box center [331, 375] width 17 height 17
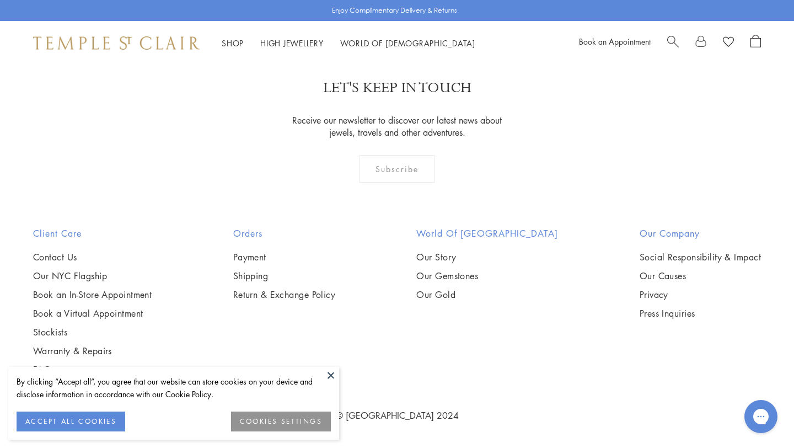
scroll to position [3711, 0]
click at [333, 374] on button at bounding box center [331, 375] width 17 height 17
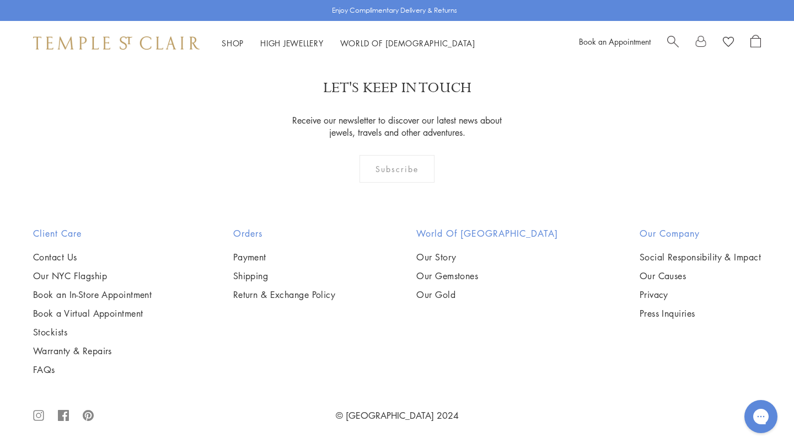
click at [0, 0] on img at bounding box center [0, 0] width 0 height 0
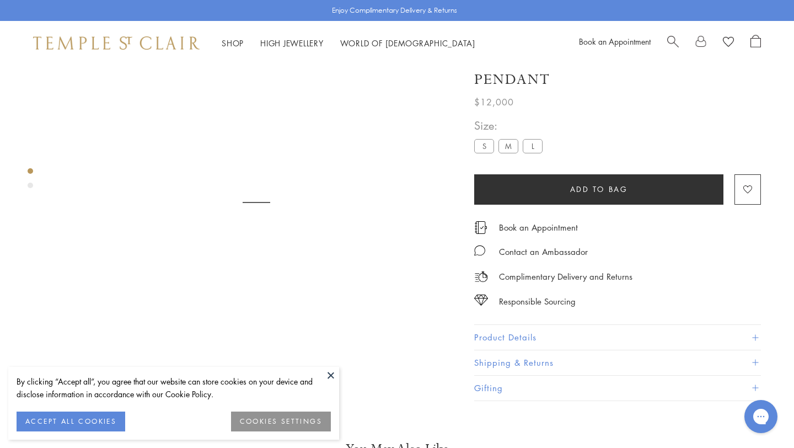
scroll to position [65, 0]
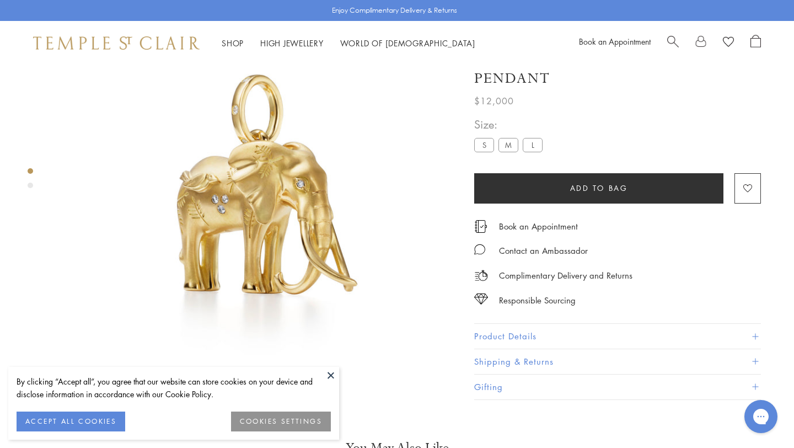
click at [329, 374] on button at bounding box center [331, 375] width 17 height 17
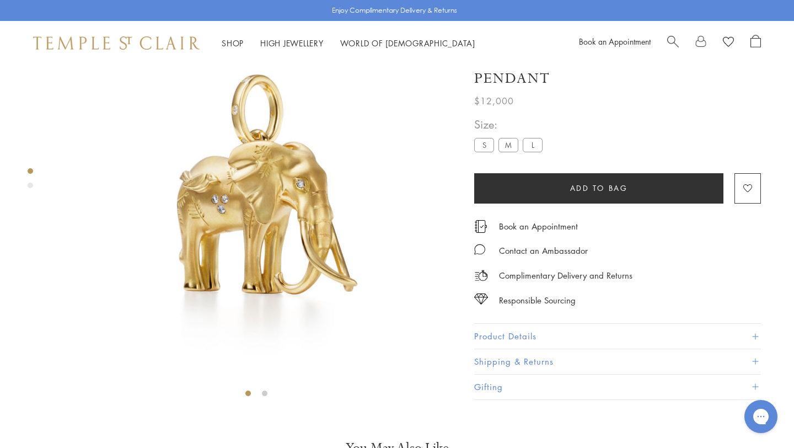
click at [29, 187] on div "Product gallery navigation" at bounding box center [31, 186] width 6 height 6
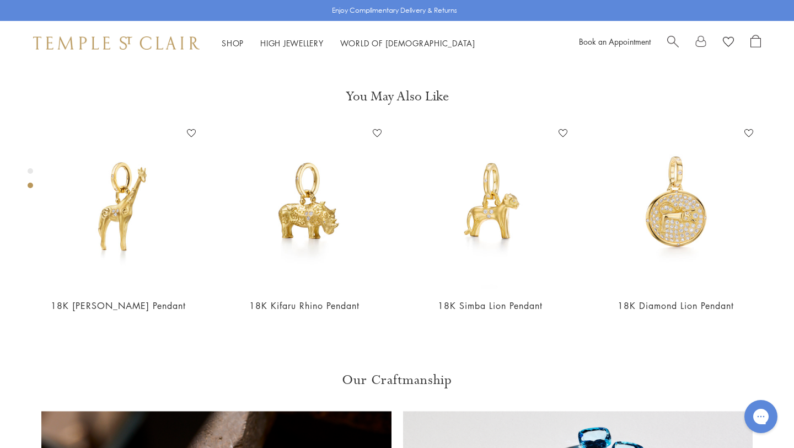
scroll to position [423, 0]
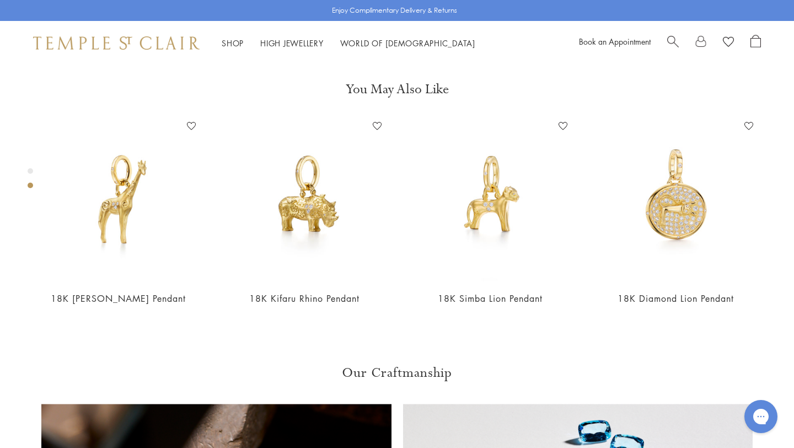
click at [32, 168] on div "Product gallery navigation" at bounding box center [31, 180] width 6 height 31
click at [29, 169] on div "Product gallery navigation" at bounding box center [31, 171] width 6 height 6
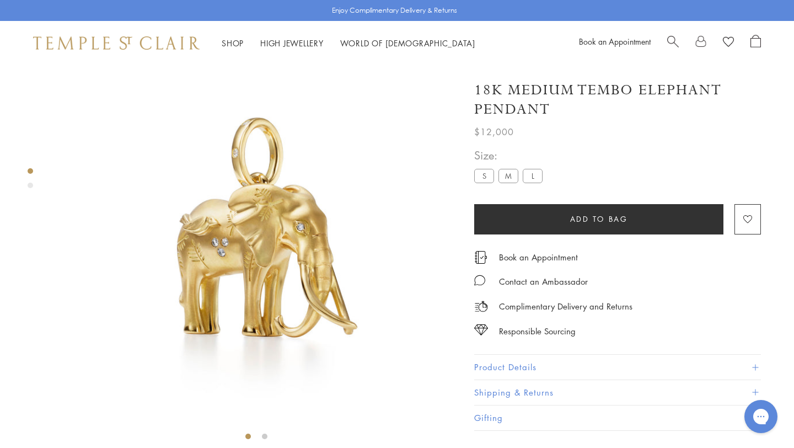
scroll to position [21, 0]
click at [224, 223] on img at bounding box center [256, 245] width 403 height 403
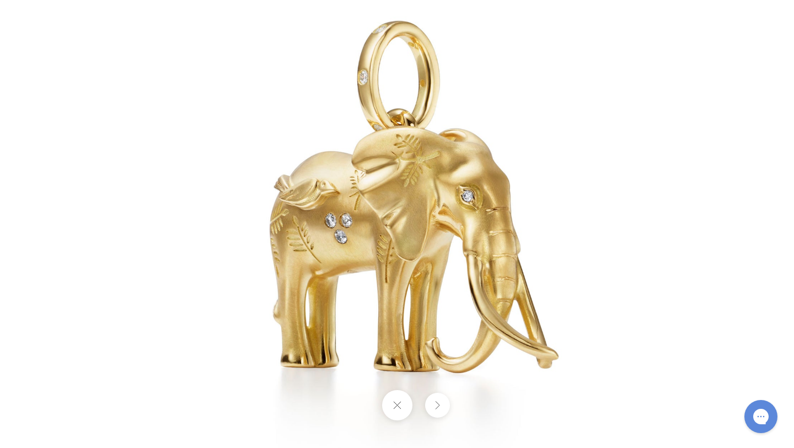
click at [404, 397] on button at bounding box center [397, 405] width 30 height 30
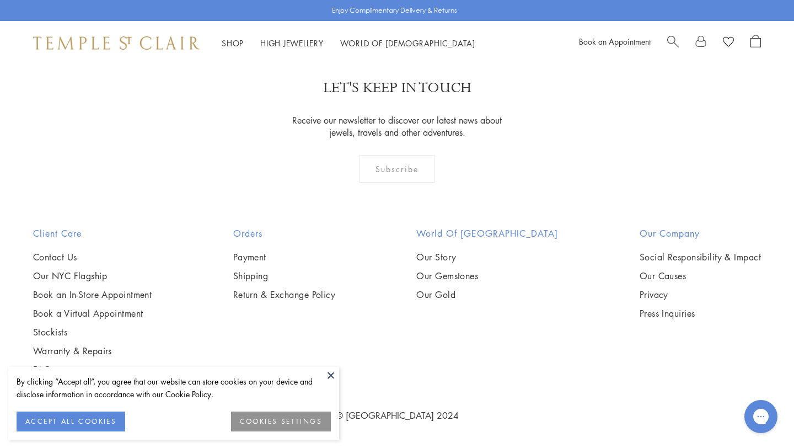
scroll to position [3370, 0]
click at [0, 0] on img at bounding box center [0, 0] width 0 height 0
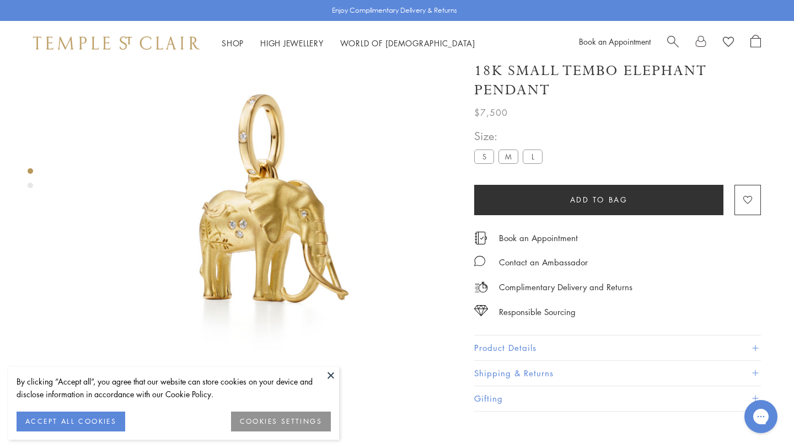
scroll to position [65, 0]
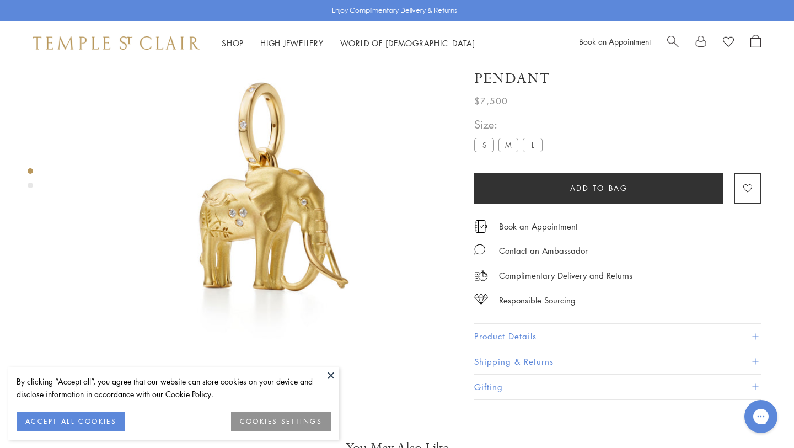
click at [259, 205] on img at bounding box center [256, 201] width 403 height 403
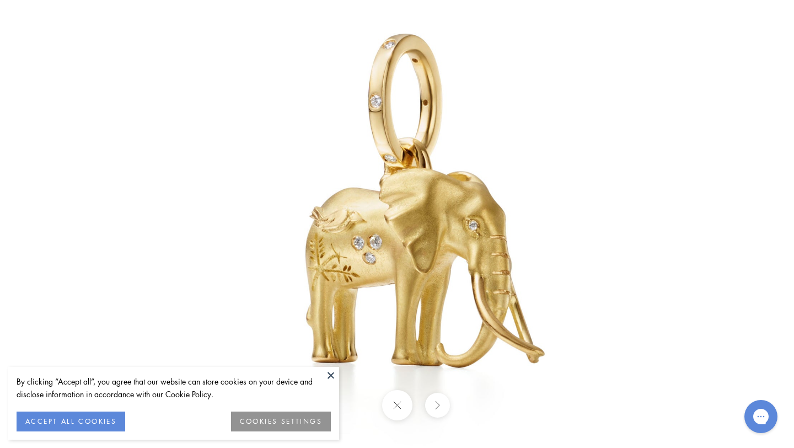
click at [333, 377] on button at bounding box center [331, 375] width 17 height 17
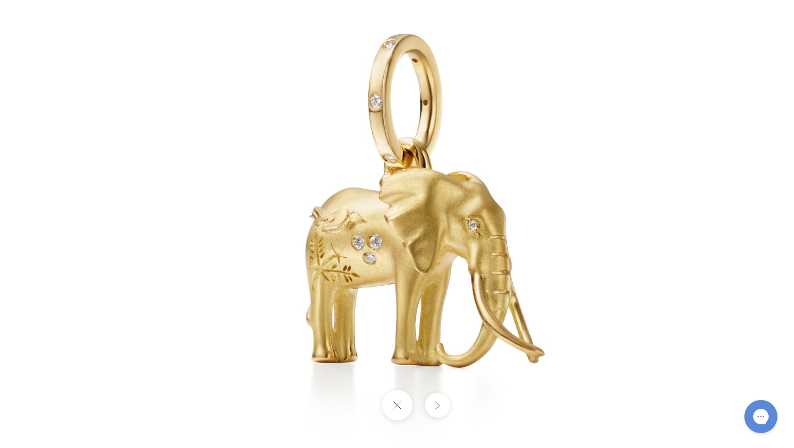
click at [360, 230] on img at bounding box center [396, 223] width 645 height 645
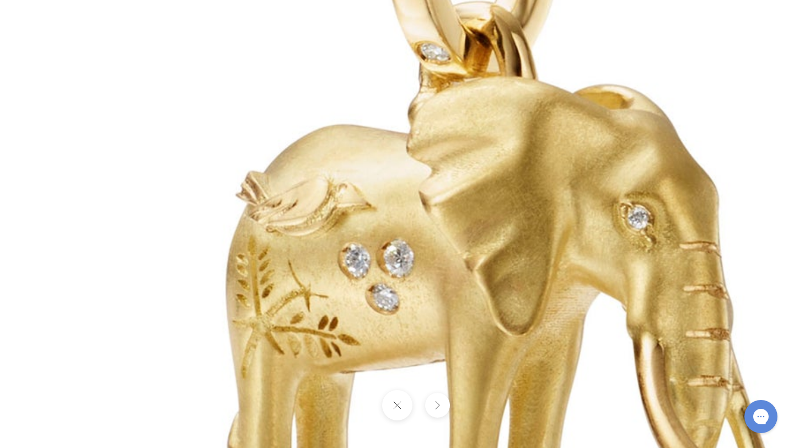
click at [359, 229] on img at bounding box center [451, 214] width 1588 height 1588
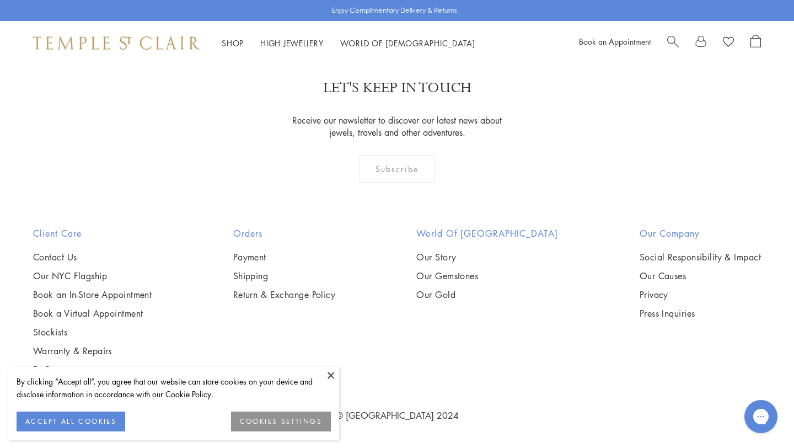
scroll to position [3957, 0]
click at [335, 371] on button at bounding box center [331, 375] width 17 height 17
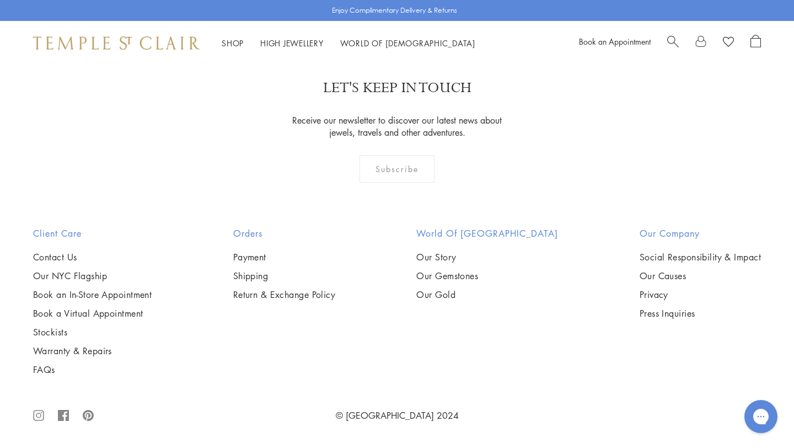
scroll to position [4437, 0]
click at [0, 0] on img at bounding box center [0, 0] width 0 height 0
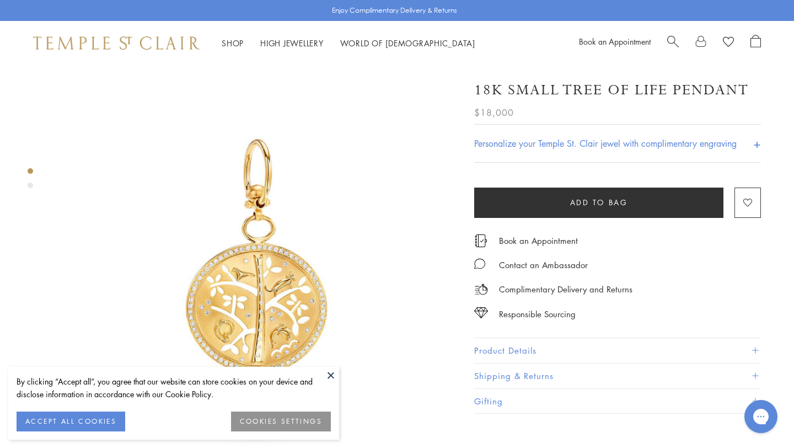
click at [334, 376] on button at bounding box center [331, 375] width 17 height 17
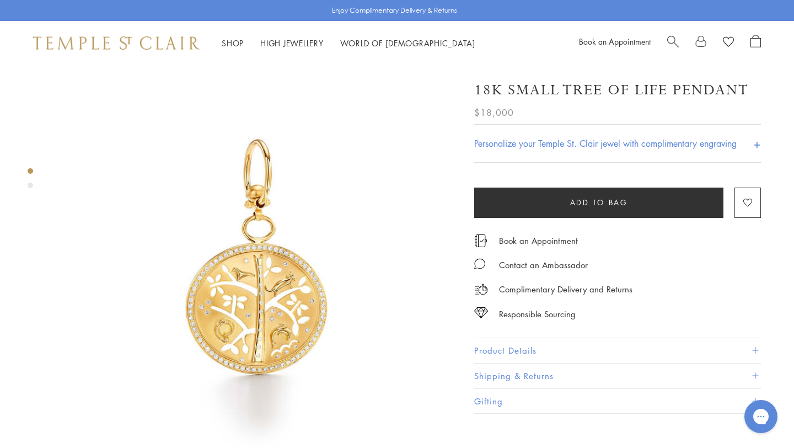
click at [29, 186] on div "Product gallery navigation" at bounding box center [31, 186] width 6 height 6
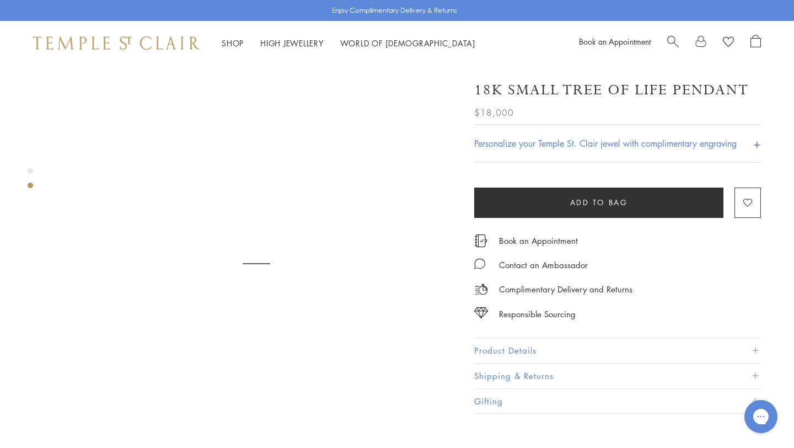
scroll to position [423, 0]
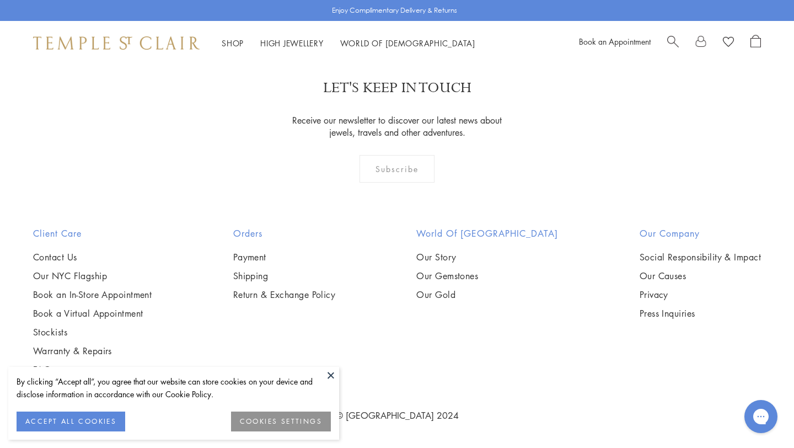
click at [331, 374] on button at bounding box center [331, 375] width 17 height 17
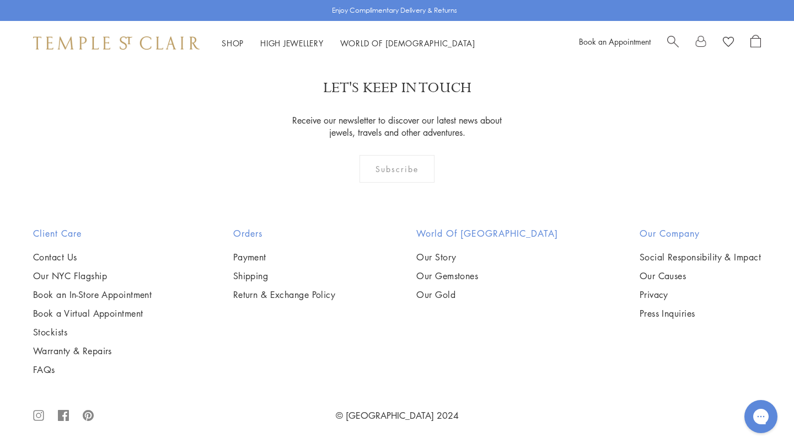
scroll to position [4647, 0]
click at [0, 0] on img at bounding box center [0, 0] width 0 height 0
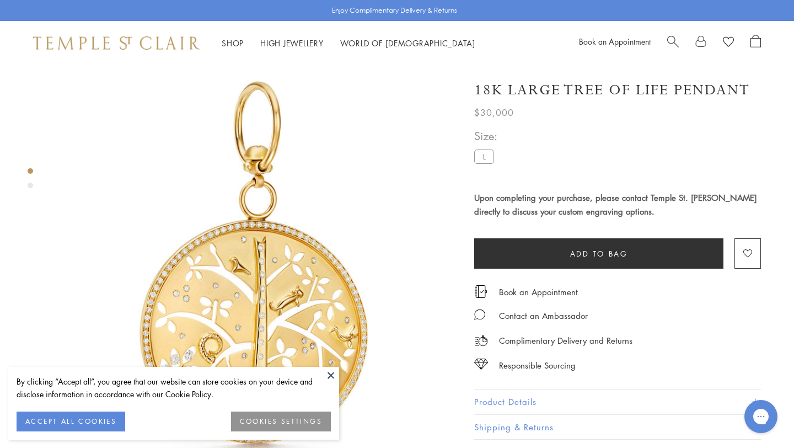
click at [29, 185] on div "Product gallery navigation" at bounding box center [31, 186] width 6 height 6
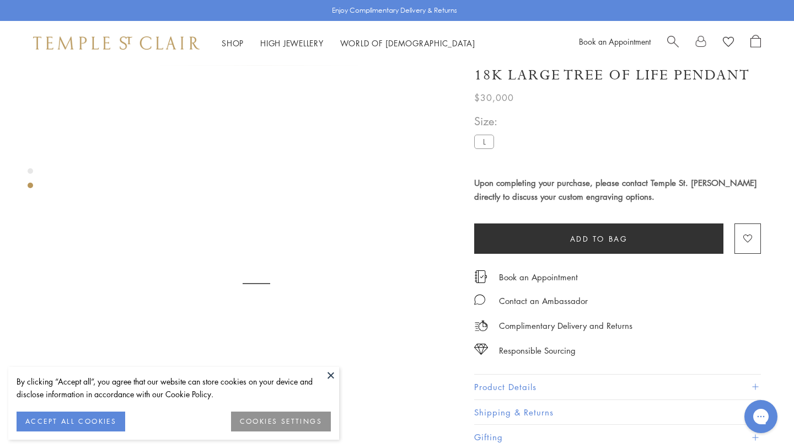
scroll to position [423, 0]
click at [55, 426] on button "ACCEPT ALL COOKIES" at bounding box center [71, 421] width 109 height 20
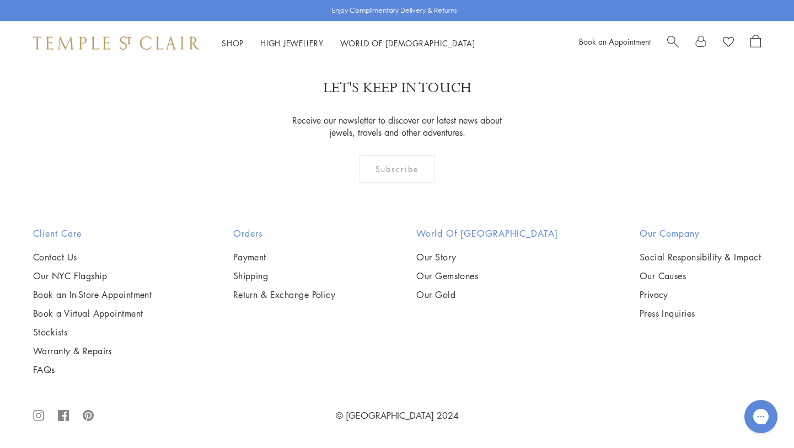
scroll to position [5609, 0]
click at [0, 0] on img at bounding box center [0, 0] width 0 height 0
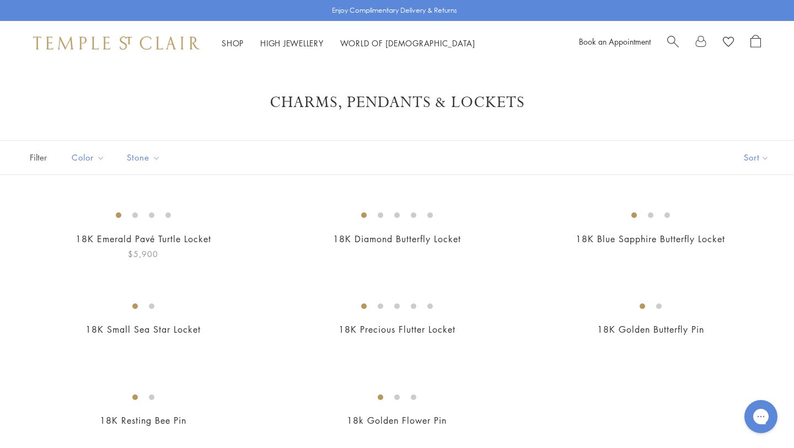
click at [0, 0] on img at bounding box center [0, 0] width 0 height 0
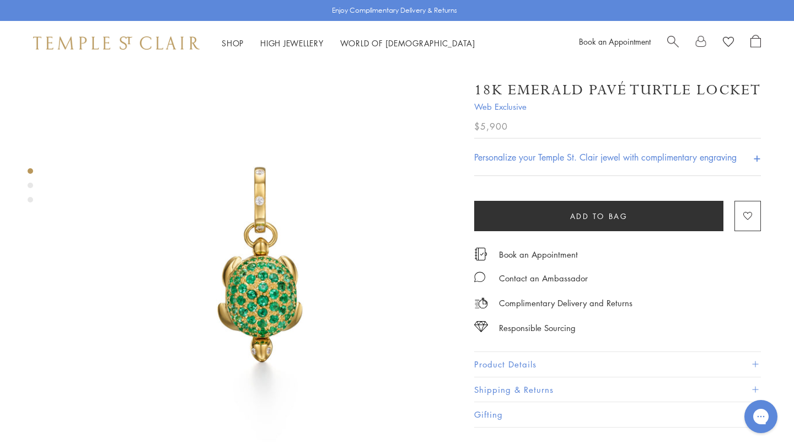
click at [30, 185] on div "Product gallery navigation" at bounding box center [31, 186] width 6 height 6
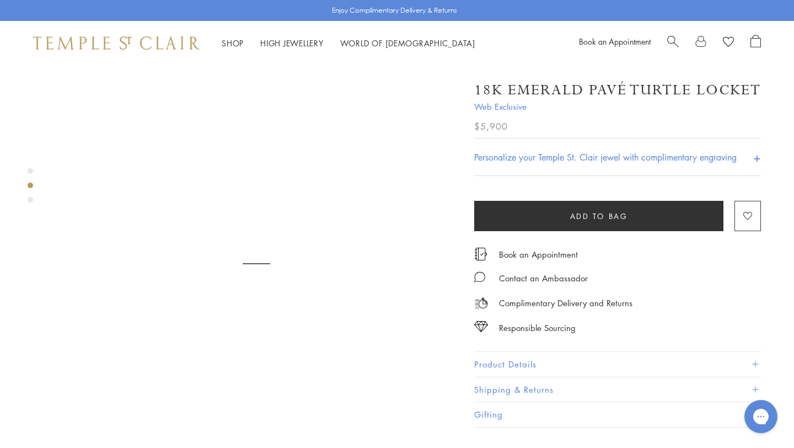
scroll to position [423, 0]
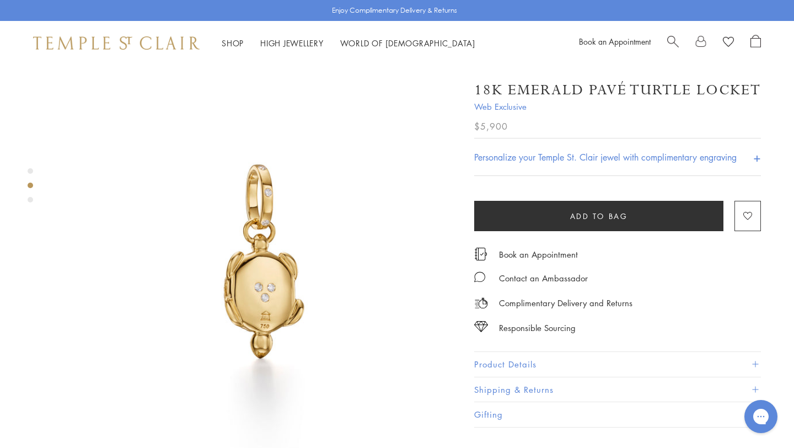
click at [32, 204] on div "Product gallery navigation" at bounding box center [31, 188] width 6 height 46
click at [32, 201] on div "Product gallery navigation" at bounding box center [31, 200] width 6 height 6
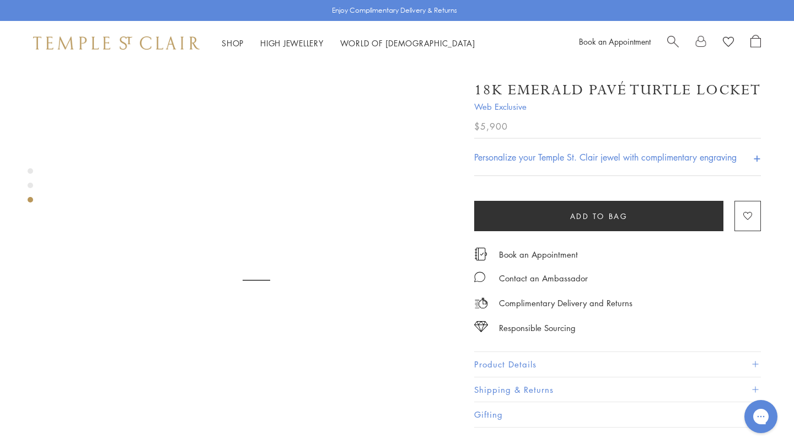
scroll to position [826, 0]
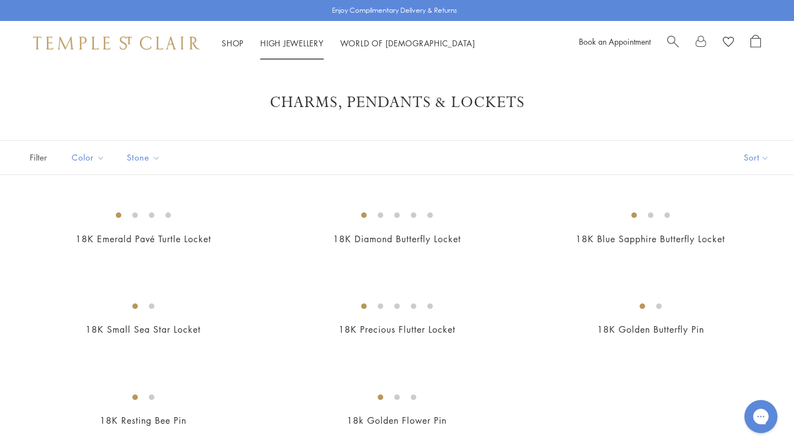
click at [276, 45] on link "High Jewellery High Jewellery" at bounding box center [291, 42] width 63 height 11
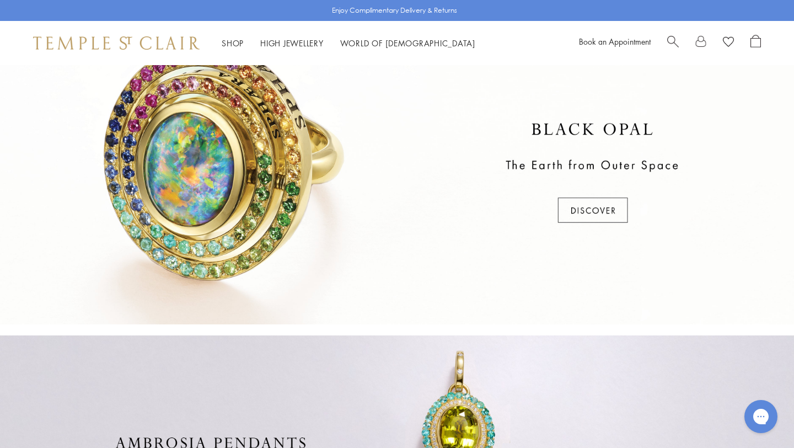
scroll to position [356, 0]
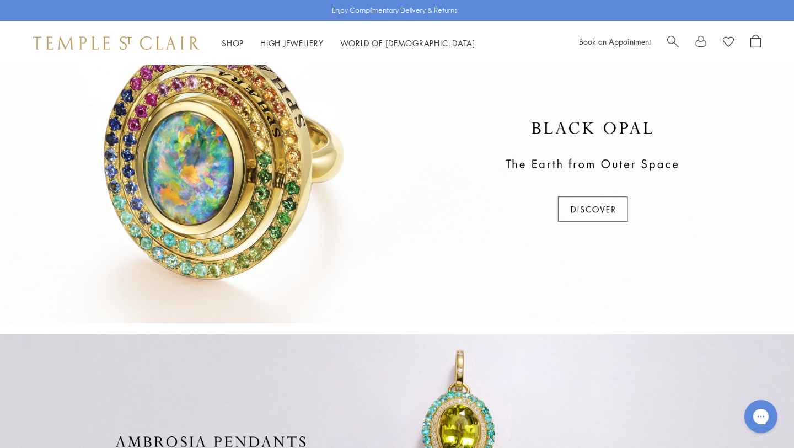
click at [607, 211] on div at bounding box center [397, 173] width 794 height 302
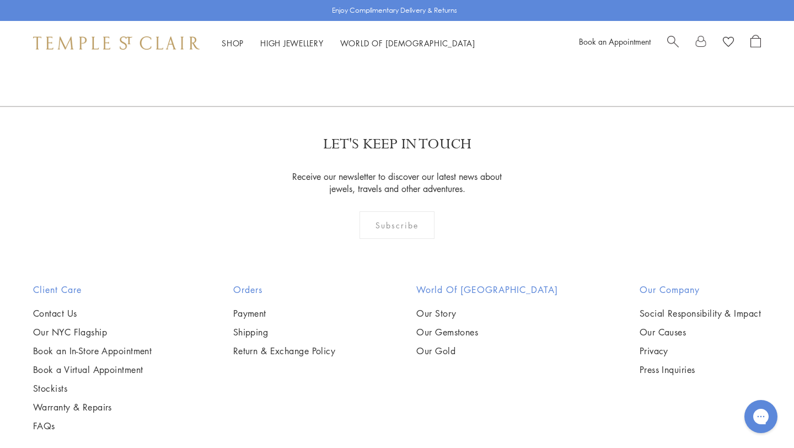
scroll to position [722, 0]
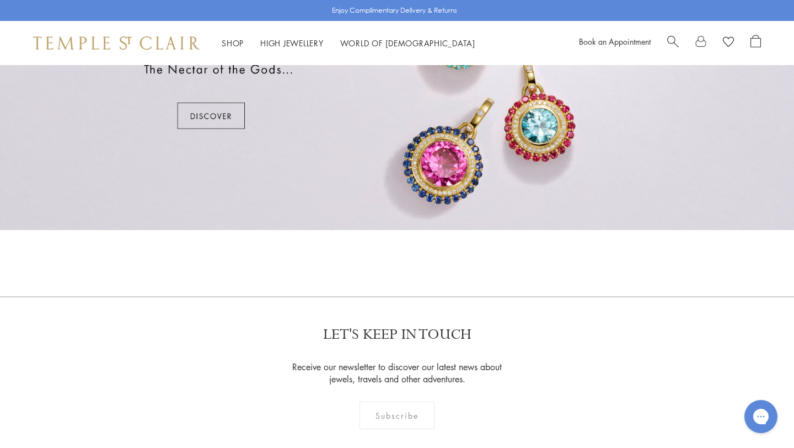
scroll to position [743, 0]
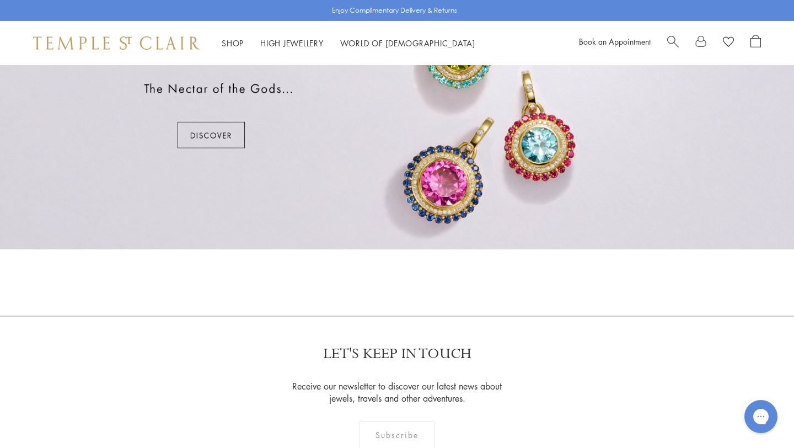
click at [198, 131] on div at bounding box center [397, 99] width 794 height 302
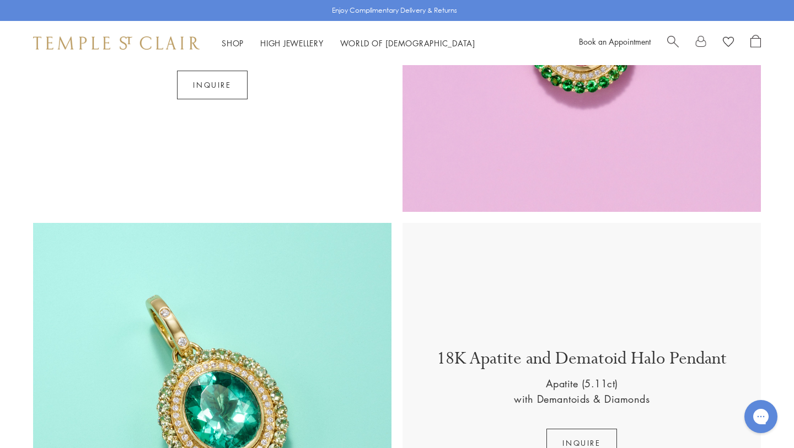
scroll to position [1176, 0]
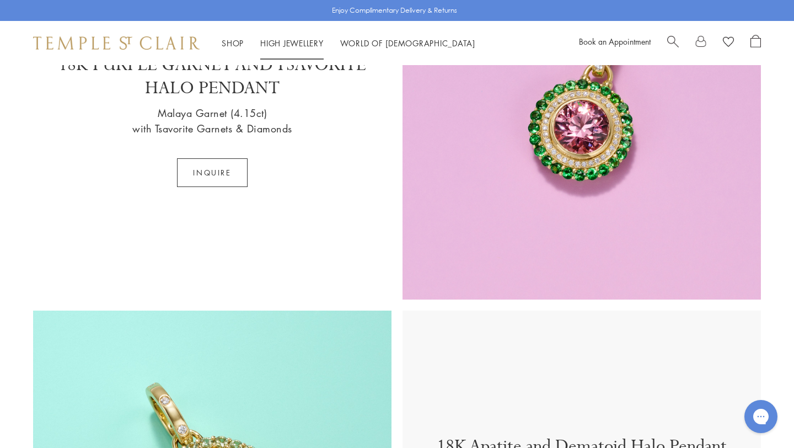
click at [290, 41] on link "High Jewellery High Jewellery" at bounding box center [291, 42] width 63 height 11
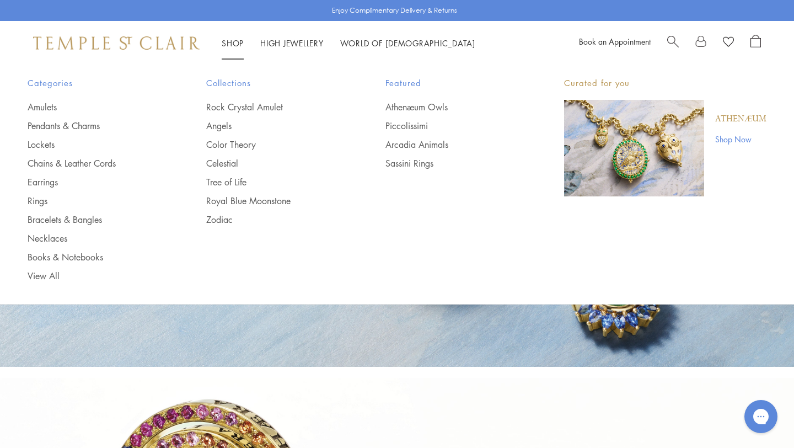
click at [232, 46] on link "Shop Shop" at bounding box center [233, 42] width 22 height 11
